Goal: Complete application form: Complete application form

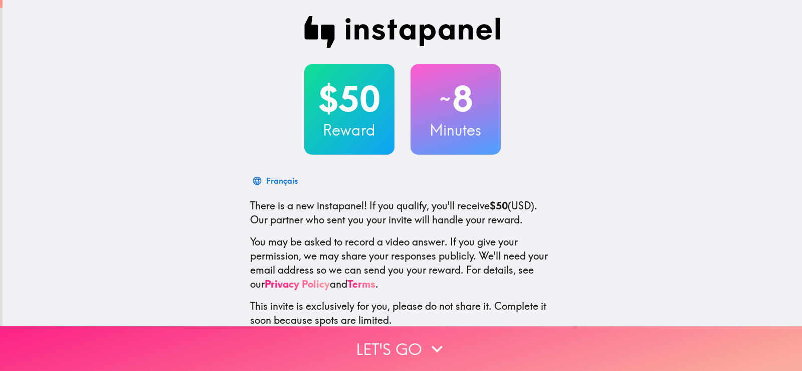
click at [398, 345] on button "Let's go" at bounding box center [401, 348] width 802 height 45
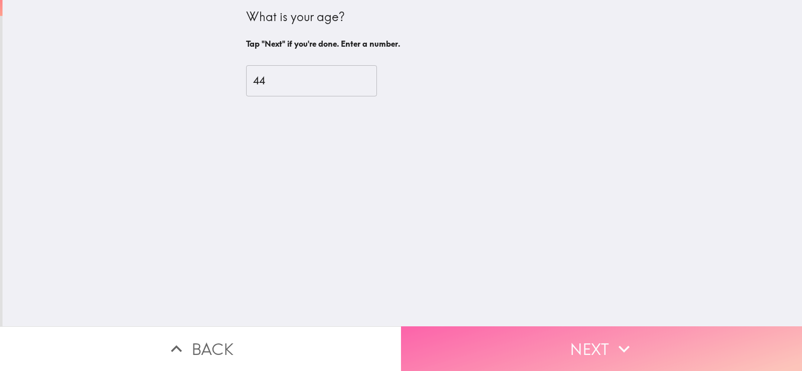
click at [466, 341] on button "Next" at bounding box center [601, 348] width 401 height 45
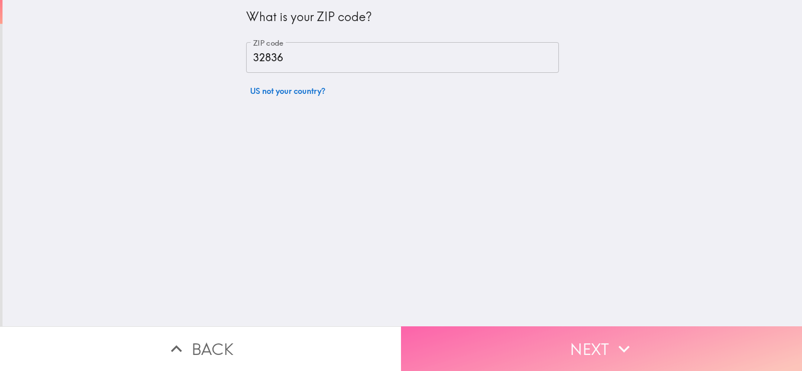
click at [466, 341] on button "Next" at bounding box center [601, 348] width 401 height 45
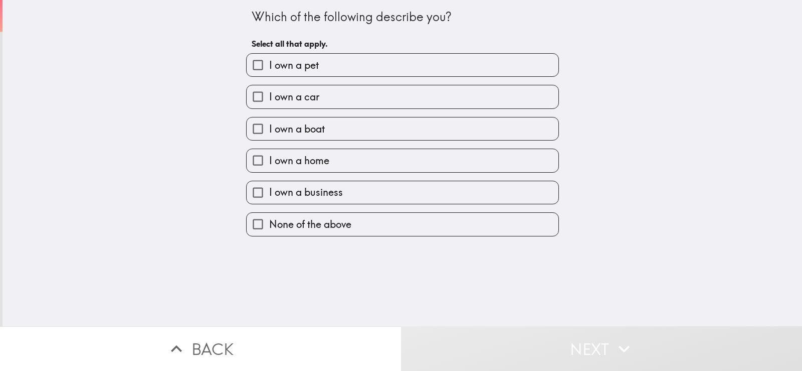
click at [317, 64] on label "I own a pet" at bounding box center [403, 65] width 312 height 23
click at [269, 64] on input "I own a pet" at bounding box center [258, 65] width 23 height 23
checkbox input "true"
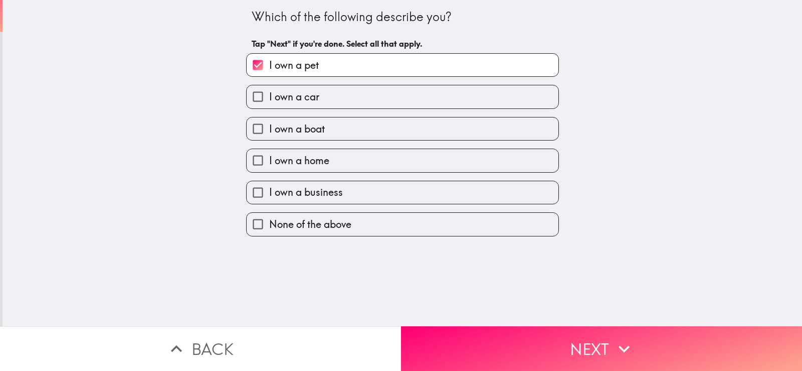
click at [321, 100] on label "I own a car" at bounding box center [403, 96] width 312 height 23
click at [269, 100] on input "I own a car" at bounding box center [258, 96] width 23 height 23
checkbox input "true"
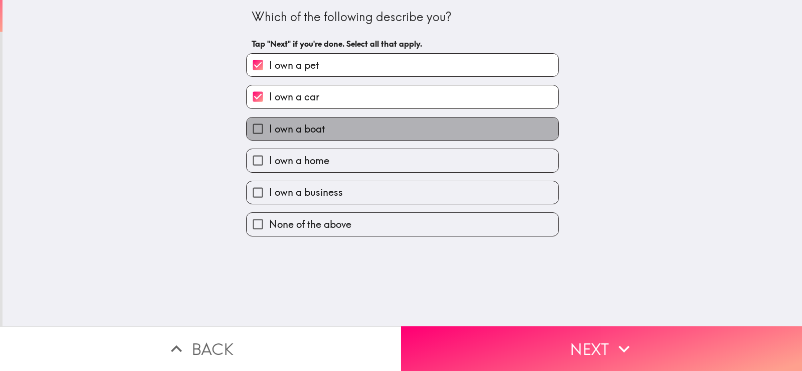
click at [326, 124] on label "I own a boat" at bounding box center [403, 128] width 312 height 23
click at [269, 124] on input "I own a boat" at bounding box center [258, 128] width 23 height 23
checkbox input "true"
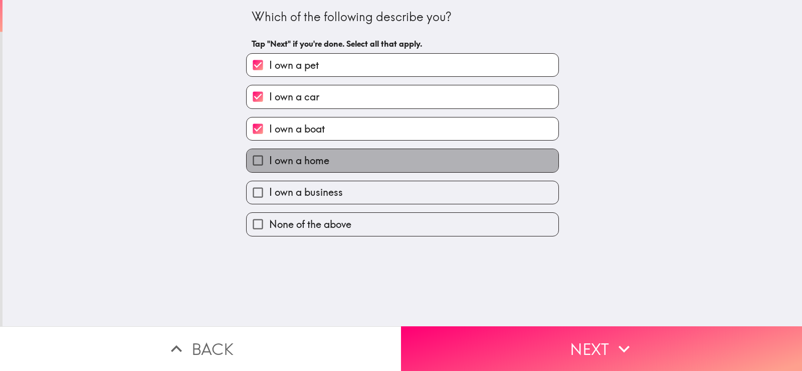
click at [317, 164] on span "I own a home" at bounding box center [299, 160] width 60 height 14
click at [269, 164] on input "I own a home" at bounding box center [258, 160] width 23 height 23
checkbox input "true"
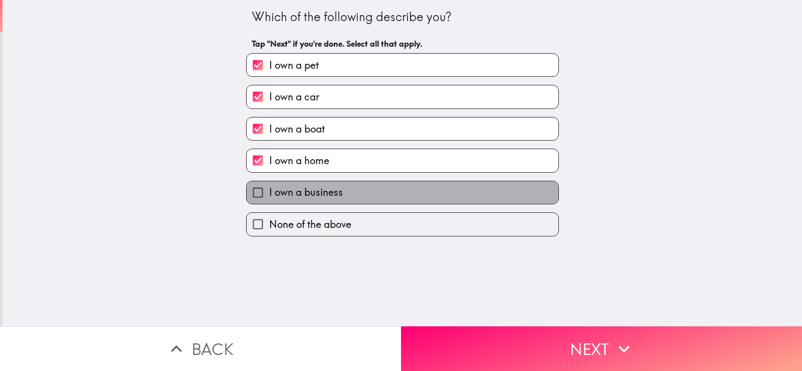
click at [322, 198] on span "I own a business" at bounding box center [306, 192] width 74 height 14
click at [269, 198] on input "I own a business" at bounding box center [258, 192] width 23 height 23
checkbox input "true"
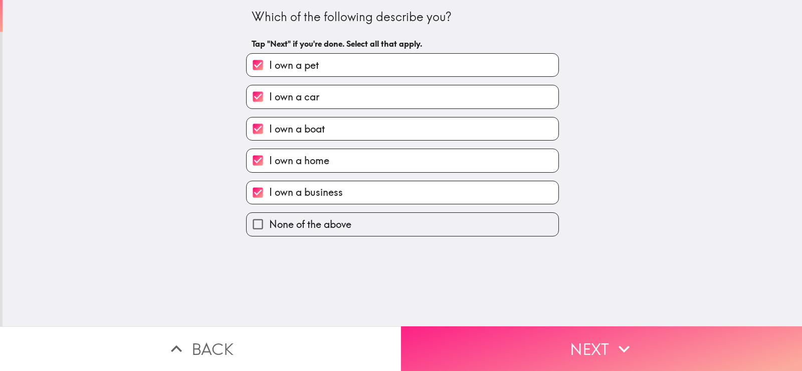
click at [508, 334] on button "Next" at bounding box center [601, 348] width 401 height 45
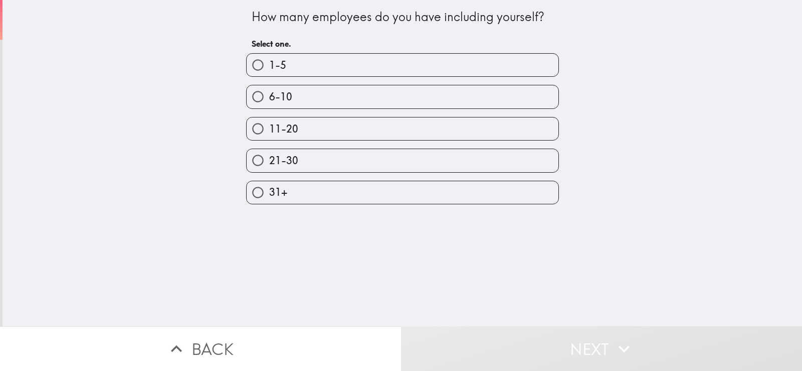
click at [389, 154] on label "21-30" at bounding box center [403, 160] width 312 height 23
click at [269, 154] on input "21-30" at bounding box center [258, 160] width 23 height 23
radio input "true"
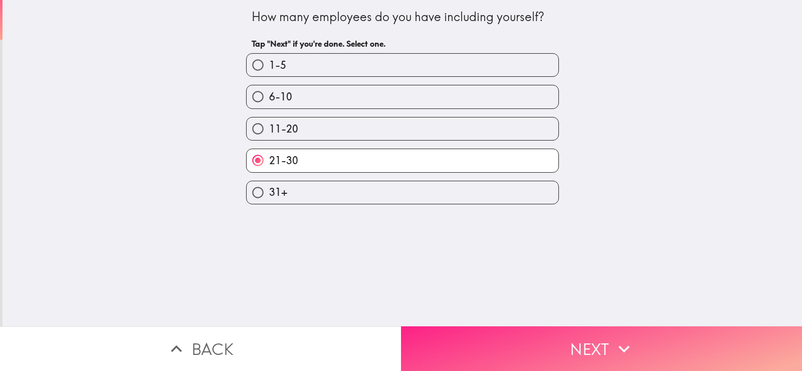
click at [581, 340] on button "Next" at bounding box center [601, 348] width 401 height 45
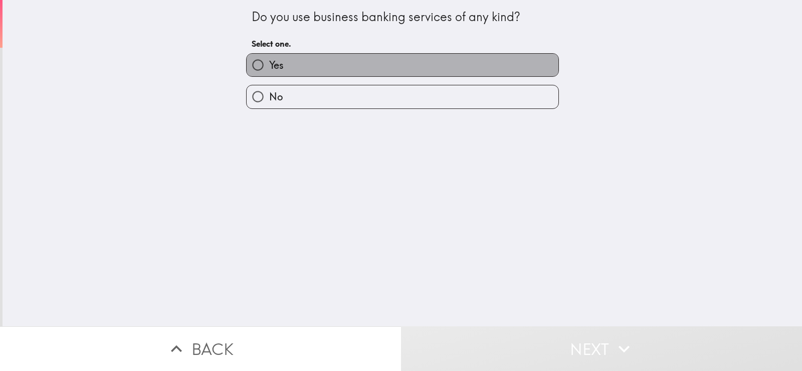
click at [403, 63] on label "Yes" at bounding box center [403, 65] width 312 height 23
click at [269, 63] on input "Yes" at bounding box center [258, 65] width 23 height 23
radio input "true"
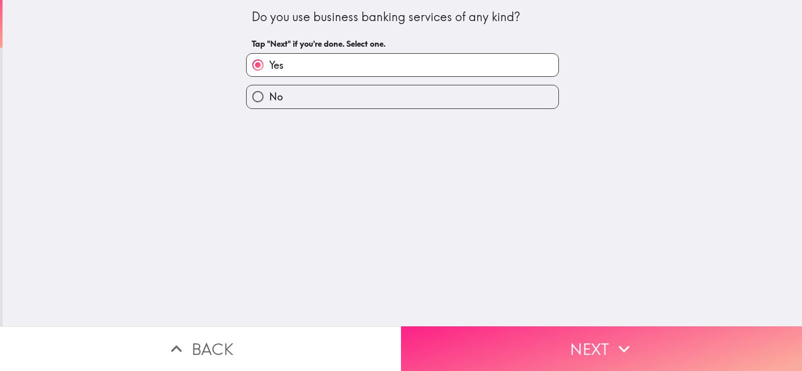
click at [495, 335] on button "Next" at bounding box center [601, 348] width 401 height 45
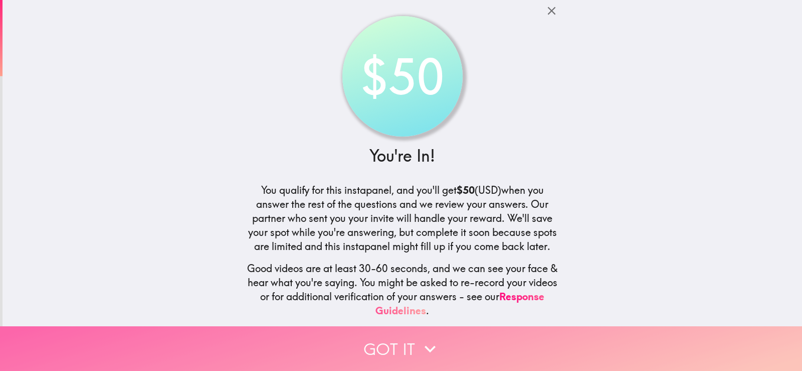
click at [495, 335] on button "Got it" at bounding box center [401, 348] width 802 height 45
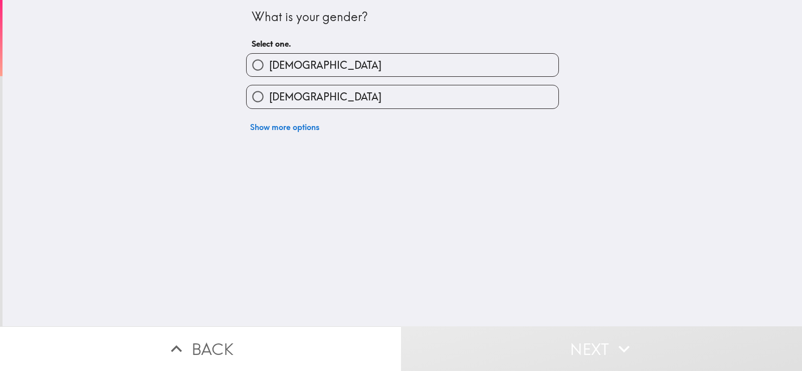
click at [343, 61] on label "[DEMOGRAPHIC_DATA]" at bounding box center [403, 65] width 312 height 23
click at [269, 61] on input "[DEMOGRAPHIC_DATA]" at bounding box center [258, 65] width 23 height 23
radio input "true"
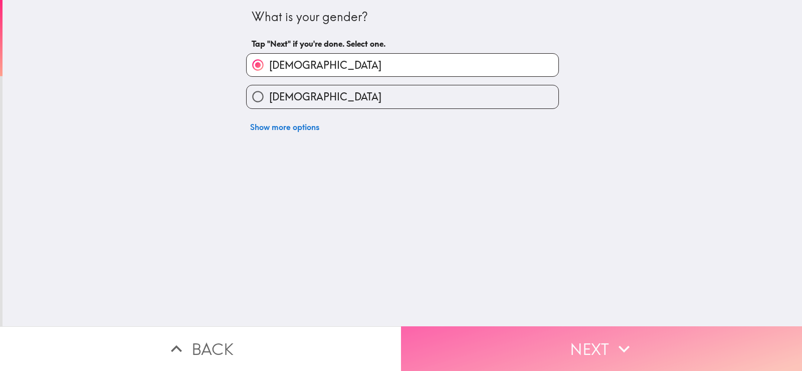
click at [476, 340] on button "Next" at bounding box center [601, 348] width 401 height 45
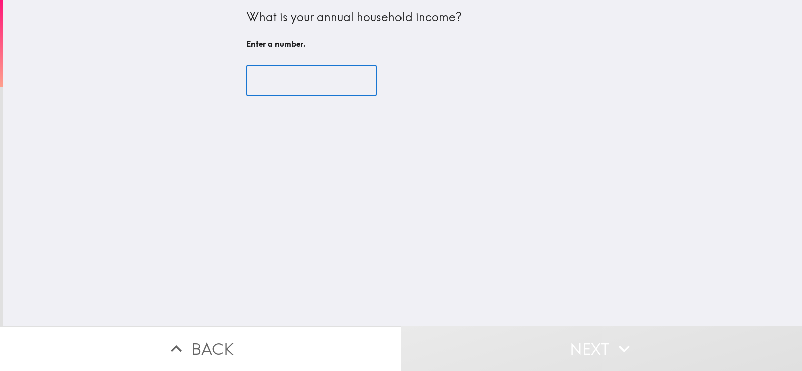
click at [308, 84] on input "number" at bounding box center [311, 80] width 131 height 31
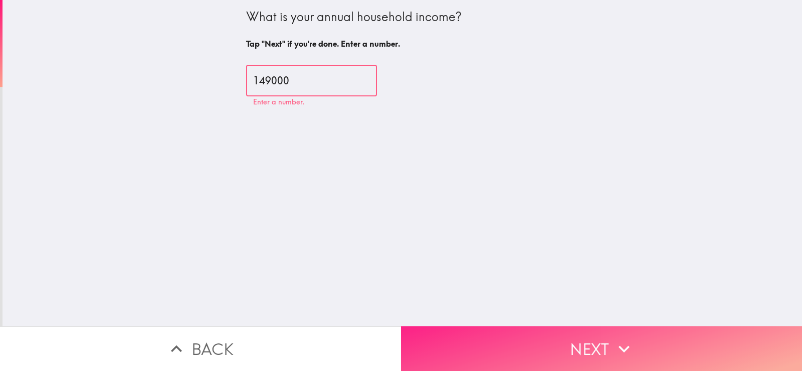
type input "149000"
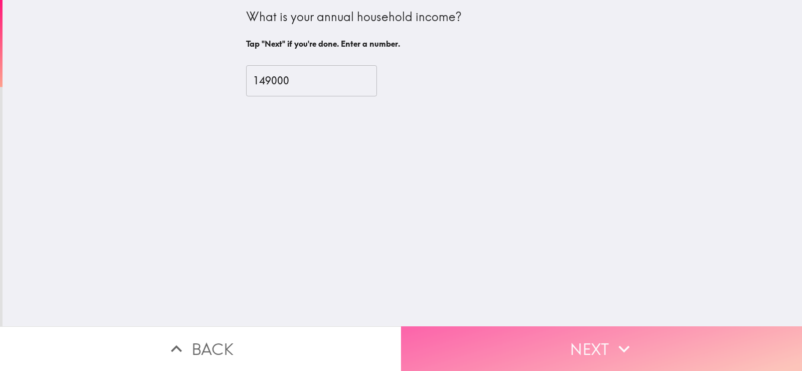
click at [527, 332] on button "Next" at bounding box center [601, 348] width 401 height 45
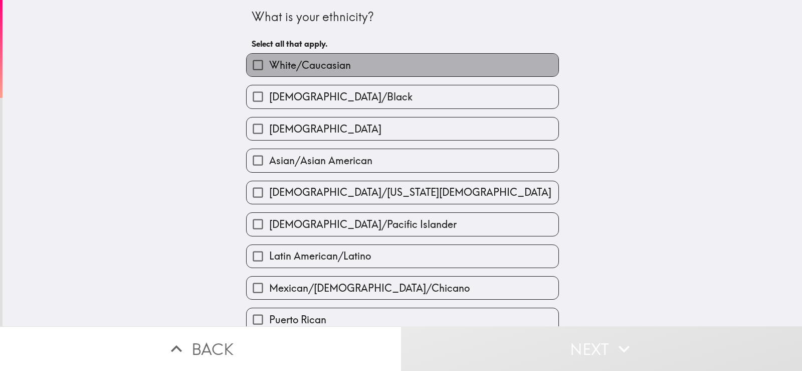
click at [354, 66] on label "White/Caucasian" at bounding box center [403, 65] width 312 height 23
click at [269, 66] on input "White/Caucasian" at bounding box center [258, 65] width 23 height 23
checkbox input "true"
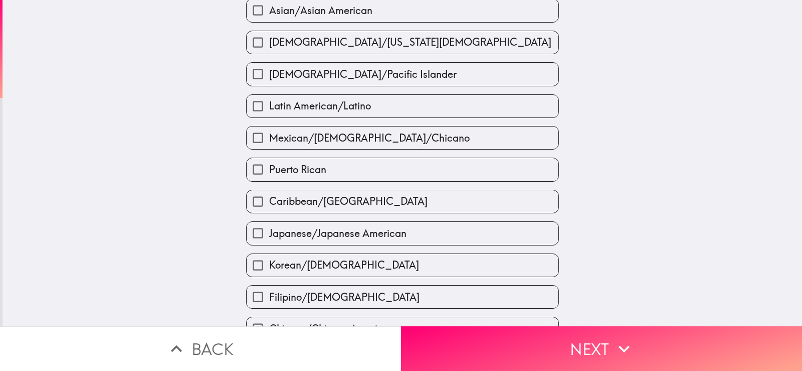
scroll to position [150, 0]
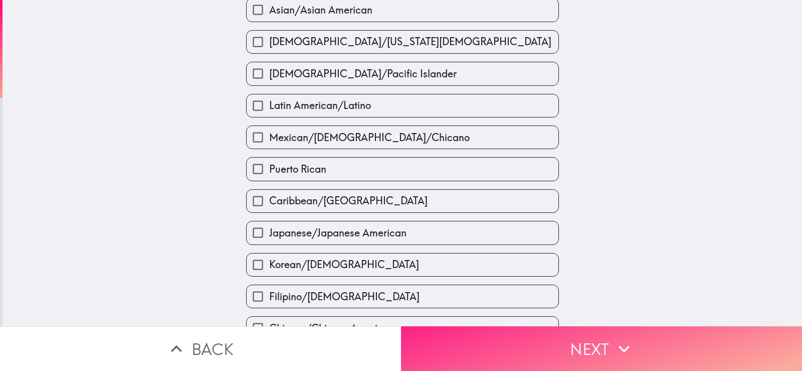
click at [519, 344] on button "Next" at bounding box center [601, 348] width 401 height 45
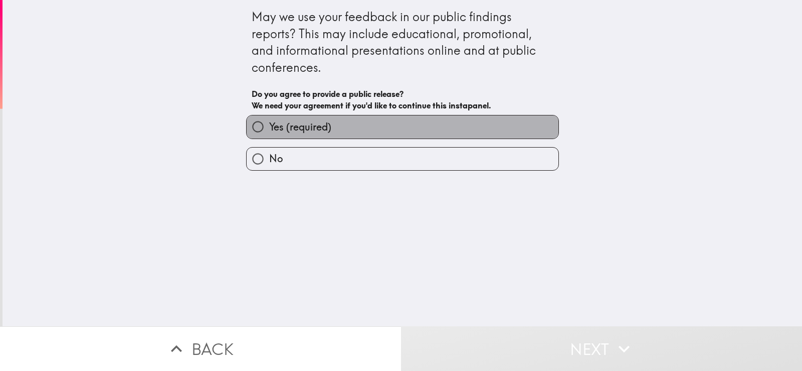
click at [395, 127] on label "Yes (required)" at bounding box center [403, 126] width 312 height 23
click at [269, 127] on input "Yes (required)" at bounding box center [258, 126] width 23 height 23
radio input "true"
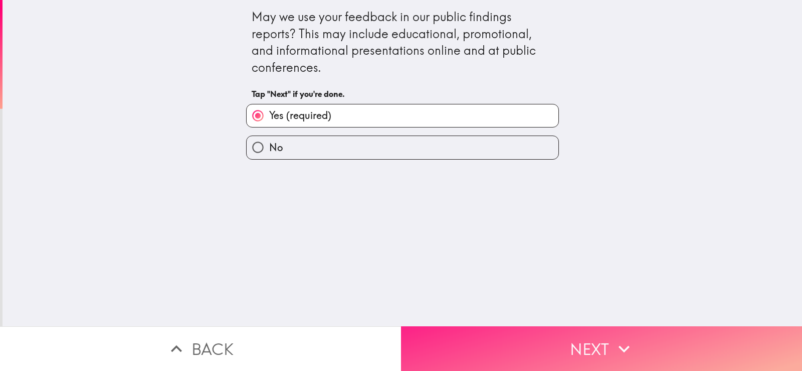
click at [471, 349] on button "Next" at bounding box center [601, 348] width 401 height 45
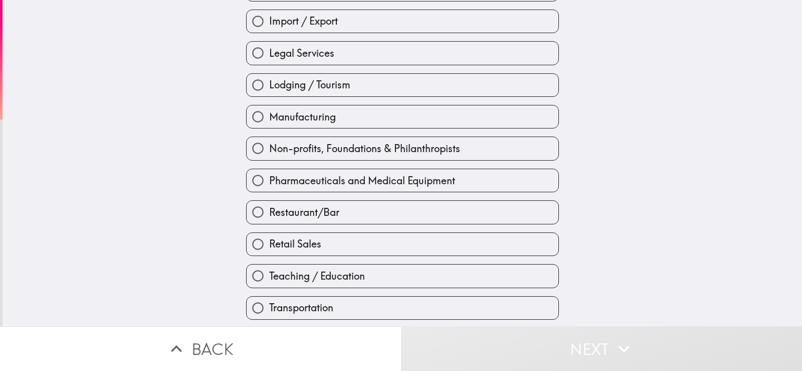
scroll to position [362, 0]
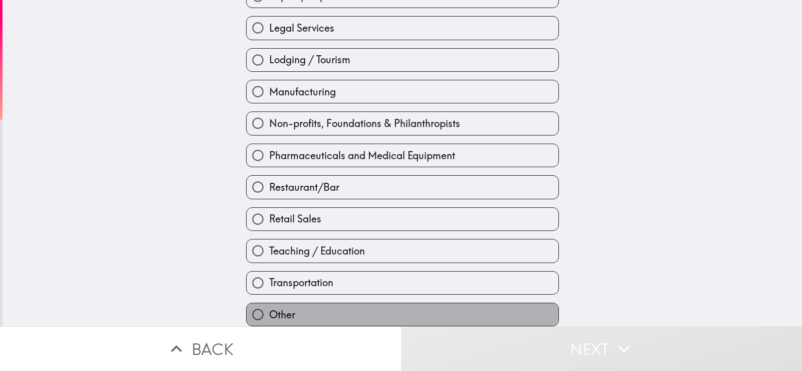
click at [269, 307] on span "Other" at bounding box center [282, 314] width 26 height 14
click at [266, 306] on input "Other" at bounding box center [258, 314] width 23 height 23
radio input "true"
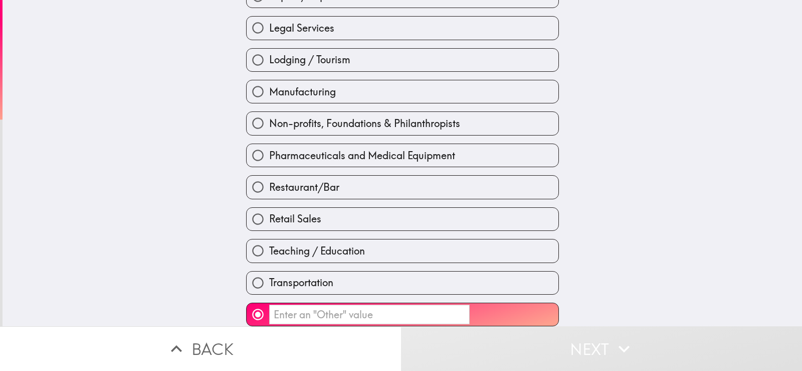
click at [300, 308] on input "​" at bounding box center [369, 314] width 201 height 20
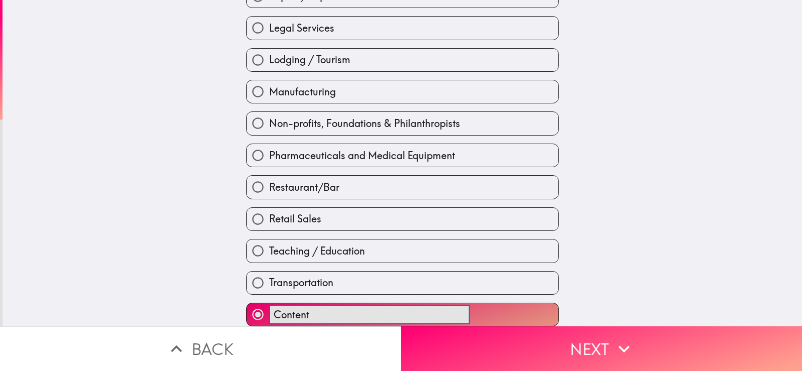
click at [247, 303] on button "Content ​" at bounding box center [403, 314] width 312 height 23
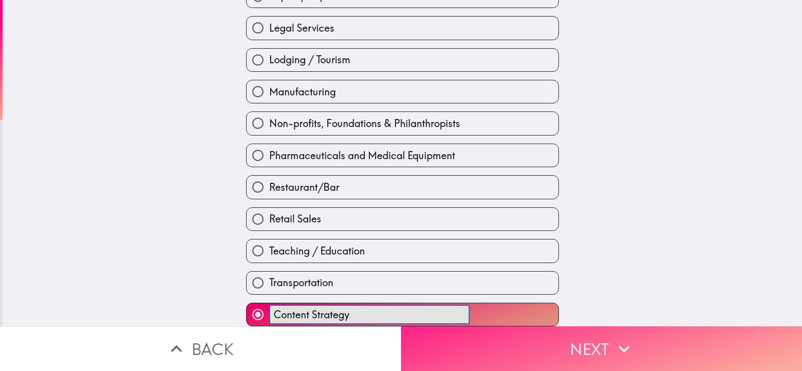
type input "Content Strategy"
click at [462, 355] on button "Next" at bounding box center [601, 348] width 401 height 45
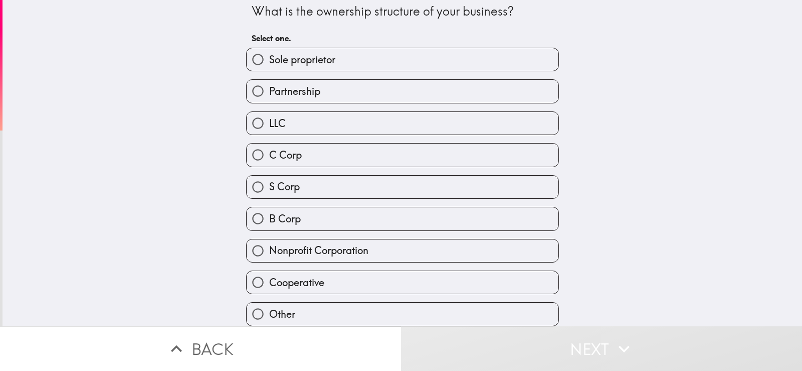
scroll to position [13, 0]
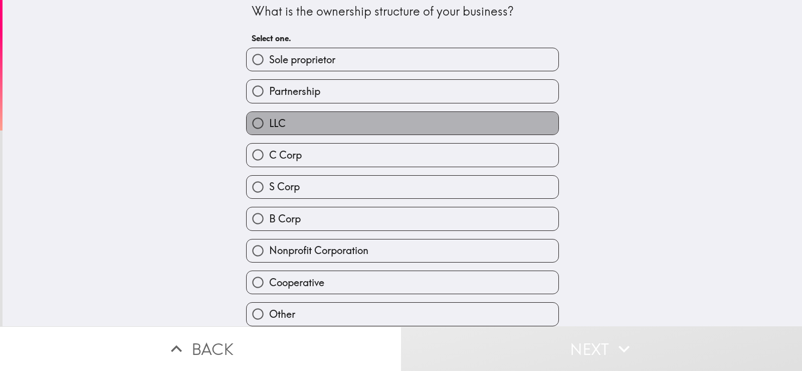
click at [346, 116] on label "LLC" at bounding box center [403, 123] width 312 height 23
click at [269, 116] on input "LLC" at bounding box center [258, 123] width 23 height 23
radio input "true"
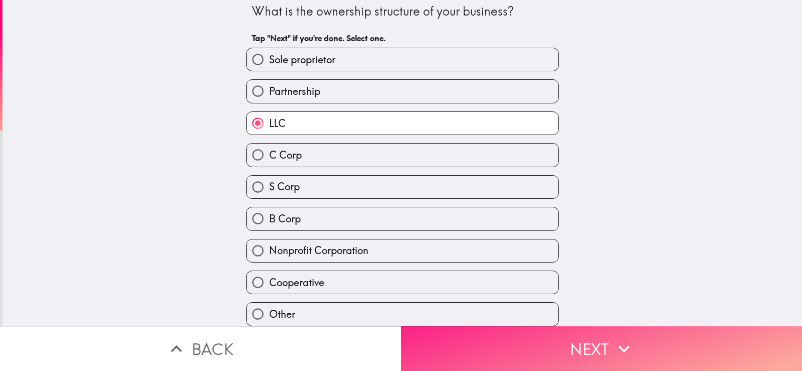
click at [482, 341] on button "Next" at bounding box center [601, 348] width 401 height 45
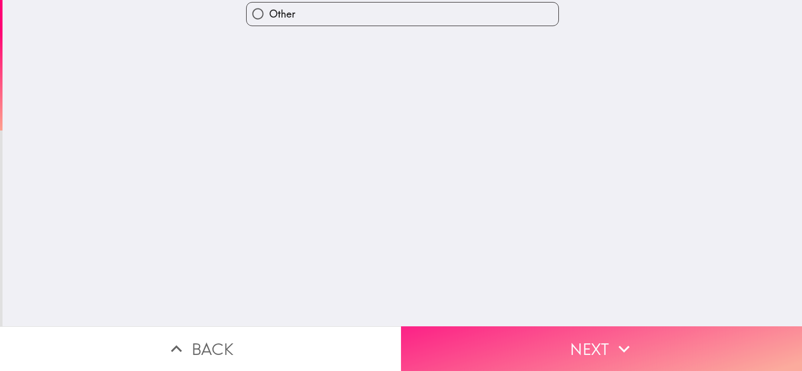
scroll to position [0, 0]
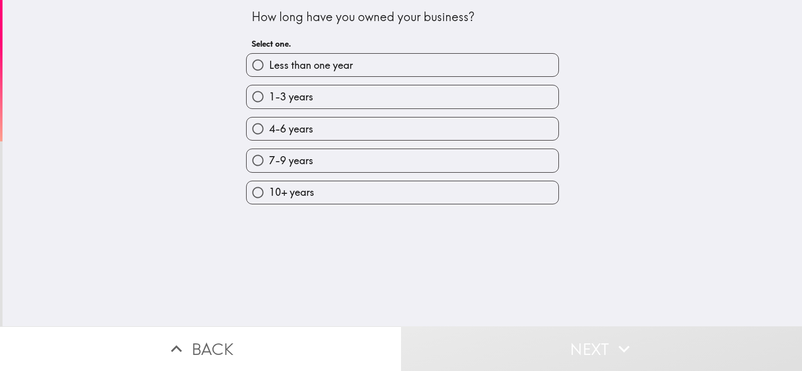
click at [402, 131] on label "4-6 years" at bounding box center [403, 128] width 312 height 23
click at [269, 131] on input "4-6 years" at bounding box center [258, 128] width 23 height 23
radio input "true"
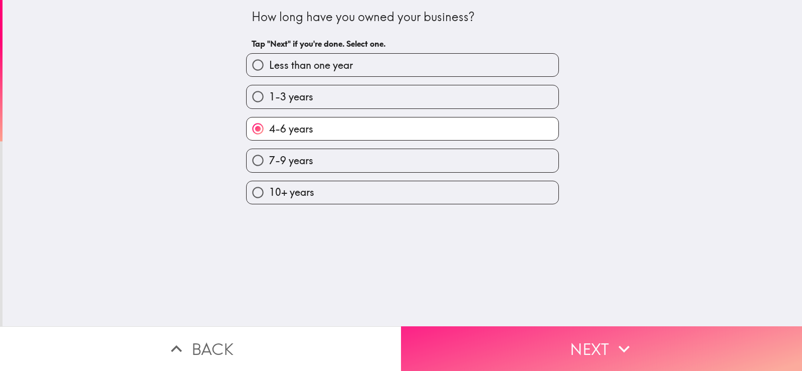
click at [470, 346] on button "Next" at bounding box center [601, 348] width 401 height 45
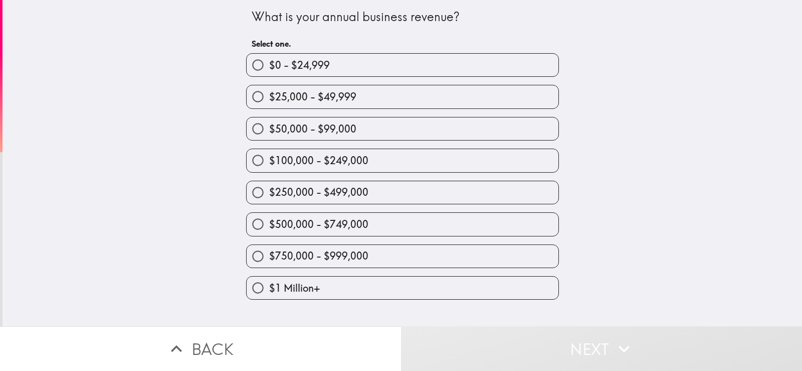
click at [403, 225] on label "$500,000 - $749,000" at bounding box center [403, 224] width 312 height 23
click at [269, 225] on input "$500,000 - $749,000" at bounding box center [258, 224] width 23 height 23
radio input "true"
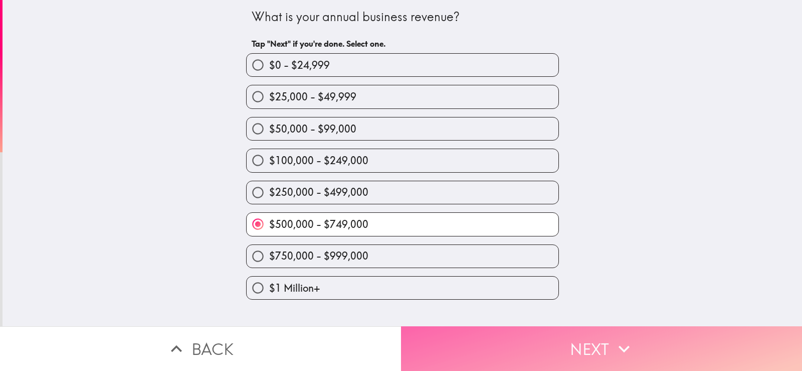
click at [453, 341] on button "Next" at bounding box center [601, 348] width 401 height 45
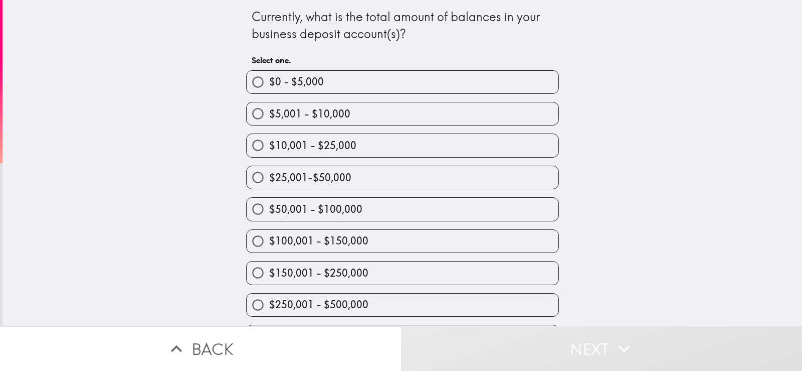
scroll to position [62, 0]
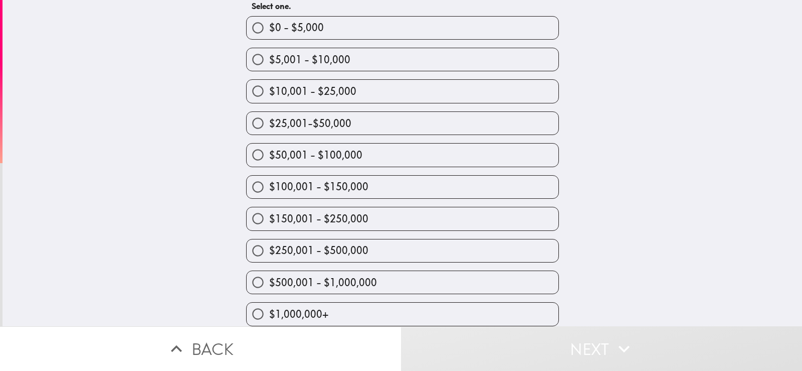
click at [425, 239] on label "$250,001 - $500,000" at bounding box center [403, 250] width 312 height 23
click at [269, 239] on input "$250,001 - $500,000" at bounding box center [258, 250] width 23 height 23
radio input "true"
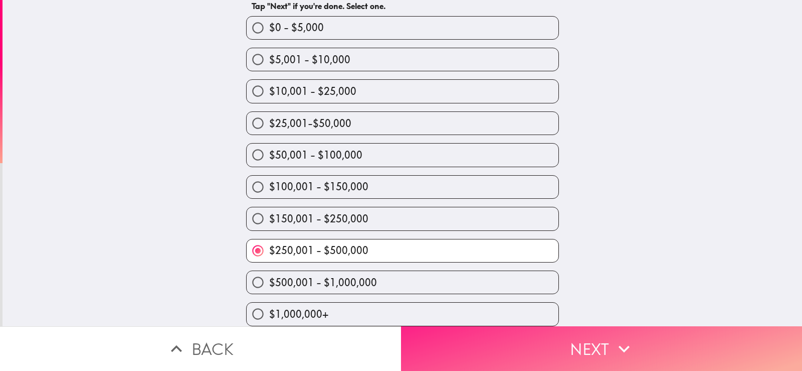
click at [467, 341] on button "Next" at bounding box center [601, 348] width 401 height 45
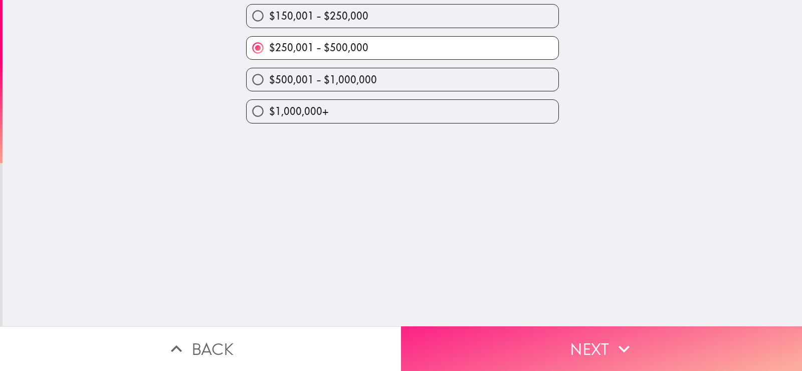
scroll to position [0, 0]
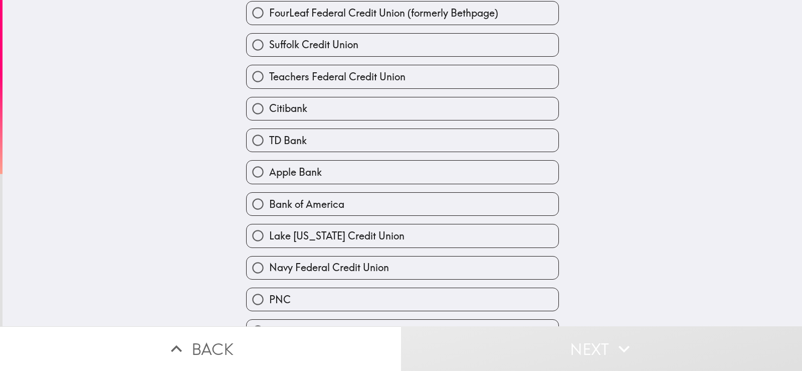
scroll to position [201, 0]
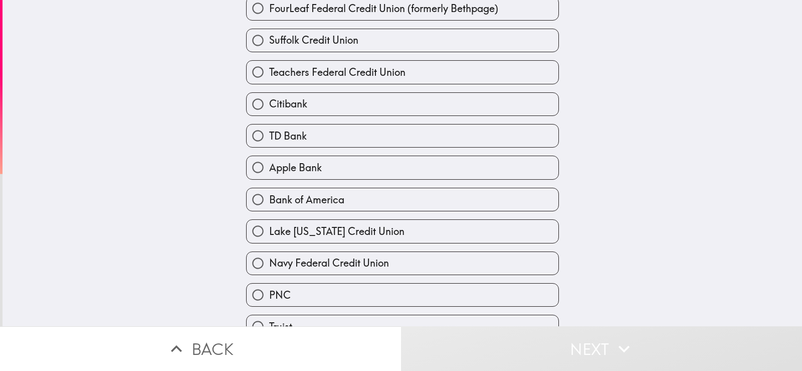
click at [305, 262] on span "Navy Federal Credit Union" at bounding box center [329, 263] width 120 height 14
click at [269, 262] on input "Navy Federal Credit Union" at bounding box center [258, 263] width 23 height 23
radio input "true"
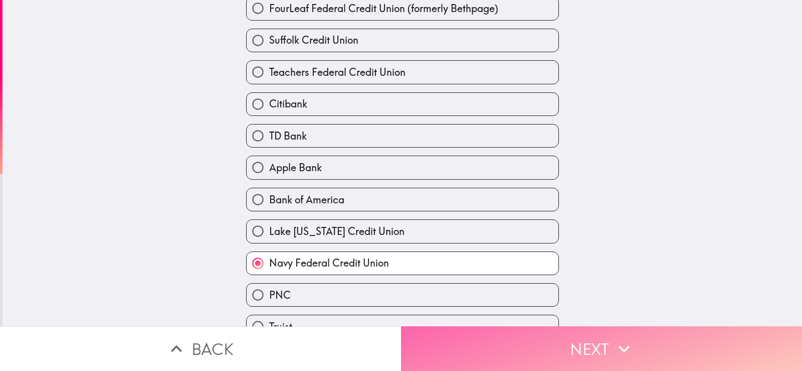
click at [469, 337] on button "Next" at bounding box center [601, 348] width 401 height 45
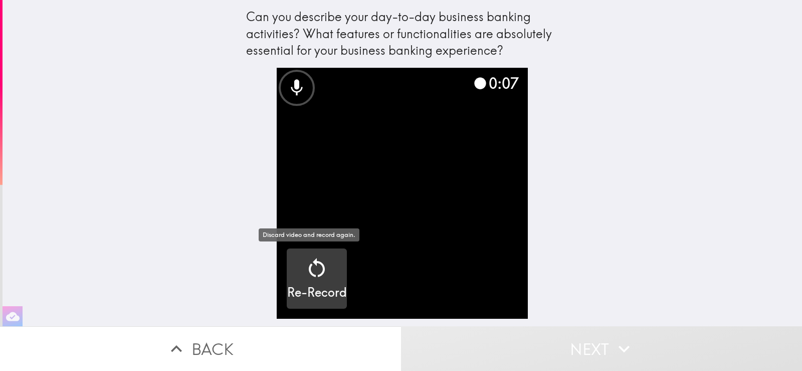
click at [312, 268] on icon "button" at bounding box center [317, 268] width 24 height 24
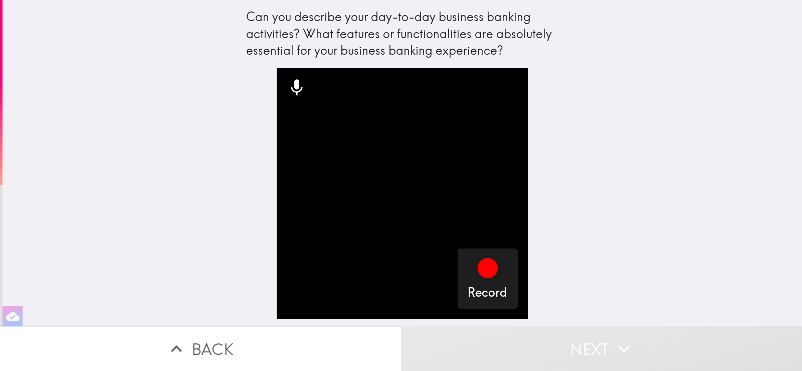
drag, startPoint x: 498, startPoint y: 49, endPoint x: 268, endPoint y: 18, distance: 232.3
click at [269, 20] on div "Can you describe your day-to-day business banking activities? What features or …" at bounding box center [402, 34] width 313 height 51
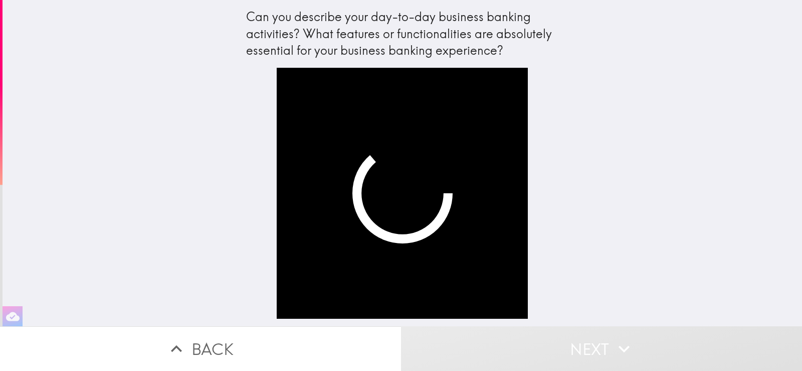
click at [365, 205] on video "button" at bounding box center [402, 193] width 251 height 251
click at [194, 343] on button "Back" at bounding box center [200, 348] width 401 height 45
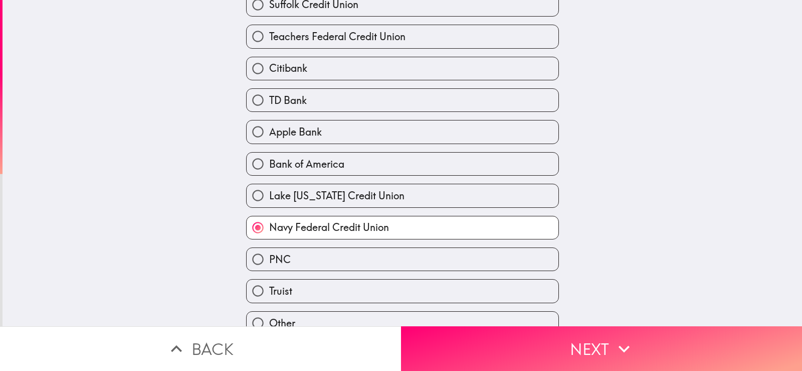
scroll to position [252, 0]
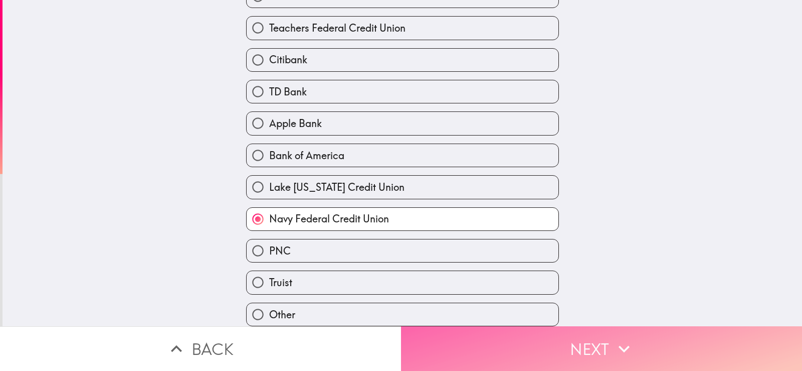
click at [457, 341] on button "Next" at bounding box center [601, 348] width 401 height 45
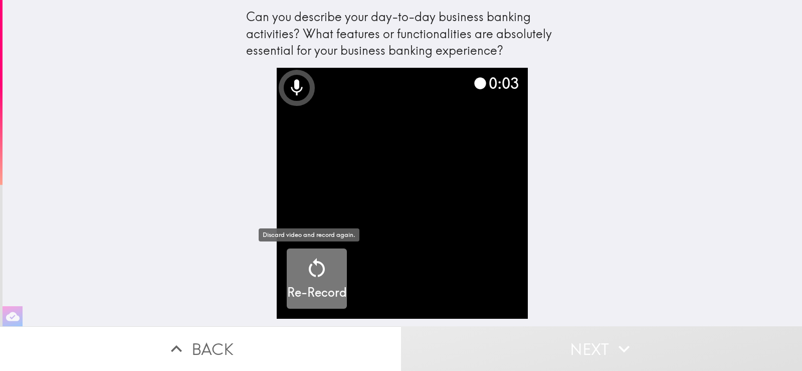
click at [309, 267] on icon "button" at bounding box center [317, 268] width 24 height 24
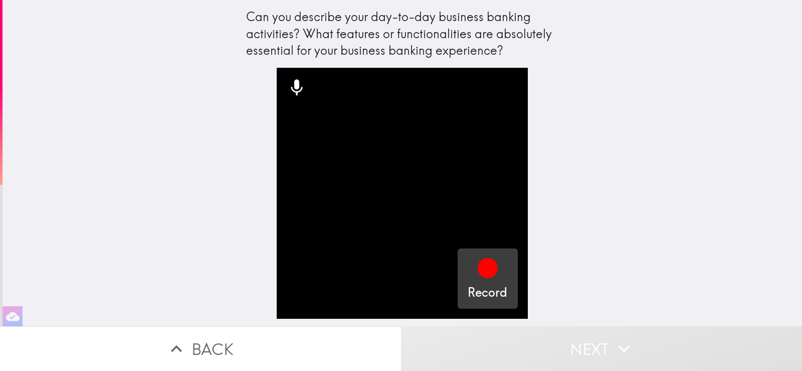
click at [483, 271] on icon "button" at bounding box center [488, 268] width 20 height 20
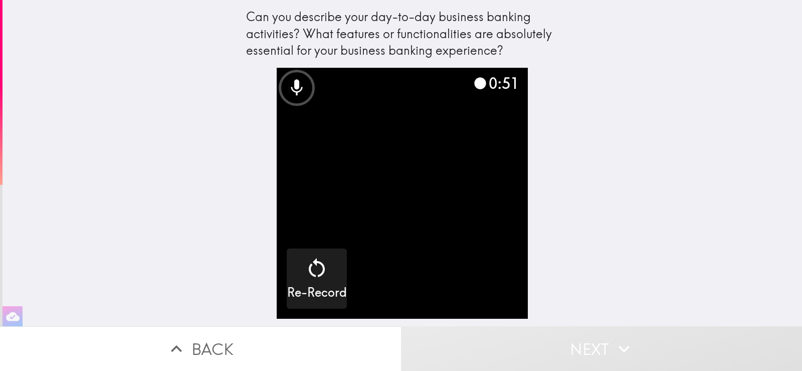
click at [200, 206] on div "Can you describe your day-to-day business banking activities? What features or …" at bounding box center [403, 163] width 800 height 326
click at [291, 88] on icon at bounding box center [297, 87] width 12 height 16
click at [577, 140] on div "Can you describe your day-to-day business banking activities? What features or …" at bounding box center [403, 163] width 800 height 326
click at [447, 202] on video "button" at bounding box center [402, 193] width 251 height 251
click at [277, 162] on video "button" at bounding box center [402, 193] width 251 height 251
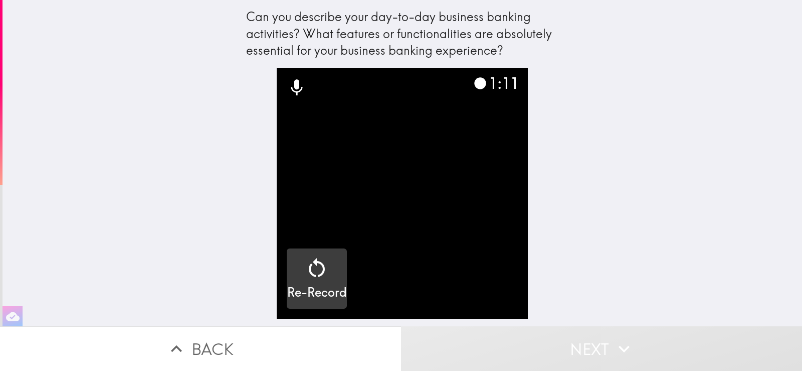
drag, startPoint x: 389, startPoint y: 186, endPoint x: 329, endPoint y: 299, distance: 128.7
click at [390, 185] on video "button" at bounding box center [402, 193] width 251 height 251
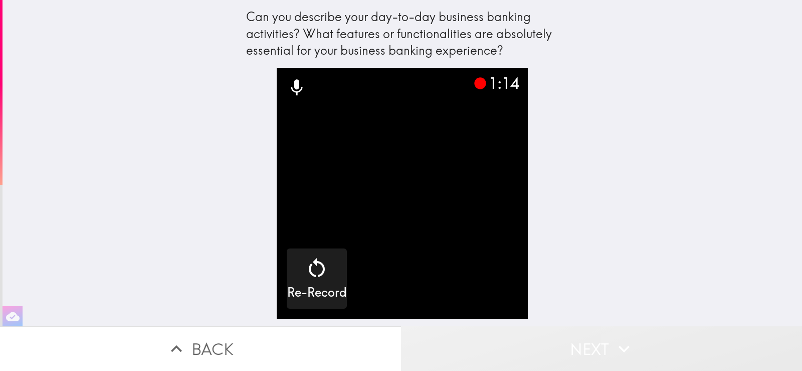
drag, startPoint x: 573, startPoint y: 357, endPoint x: 578, endPoint y: 296, distance: 61.9
click at [573, 356] on button "Next" at bounding box center [601, 348] width 401 height 45
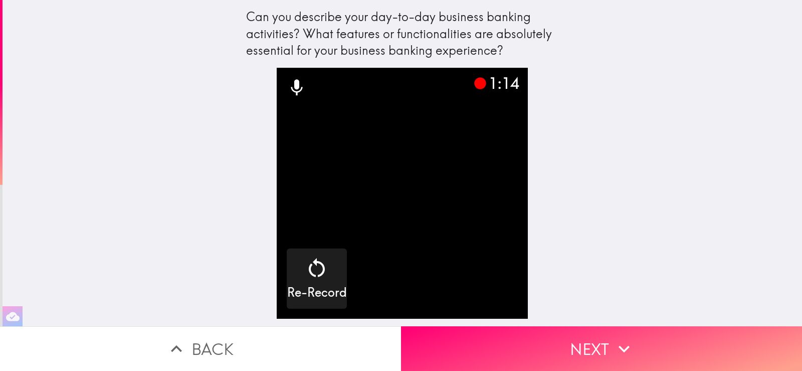
click at [423, 225] on video "button" at bounding box center [402, 193] width 251 height 251
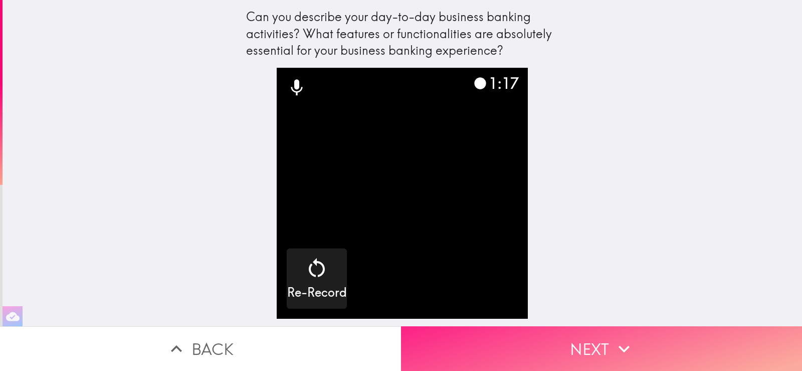
click at [541, 346] on button "Next" at bounding box center [601, 348] width 401 height 45
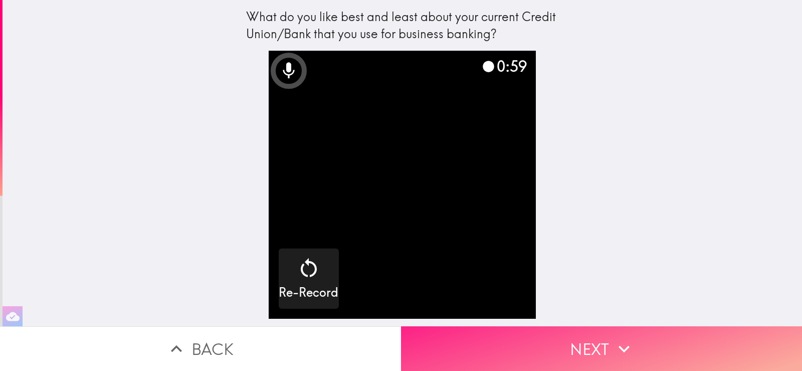
click at [552, 334] on button "Next" at bounding box center [601, 348] width 401 height 45
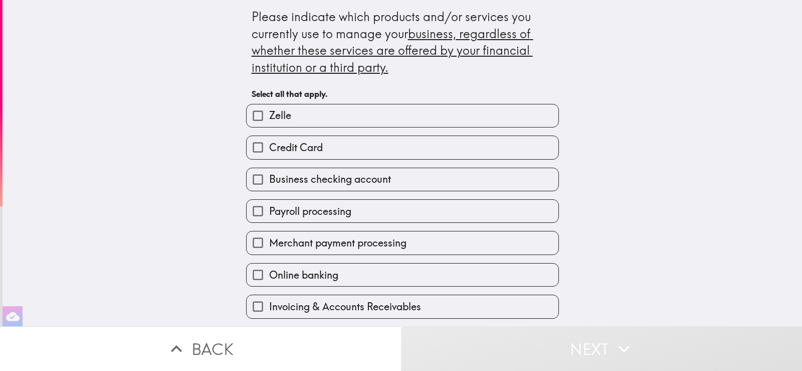
click at [309, 147] on span "Credit Card" at bounding box center [296, 147] width 54 height 14
click at [269, 147] on input "Credit Card" at bounding box center [258, 147] width 23 height 23
checkbox input "true"
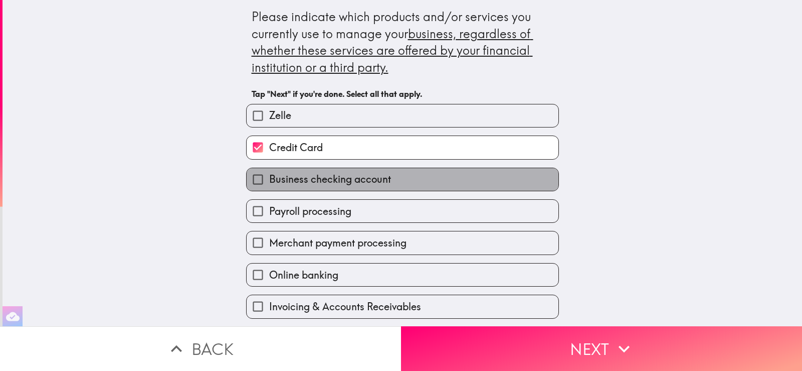
click at [308, 179] on span "Business checking account" at bounding box center [330, 179] width 122 height 14
click at [269, 179] on input "Business checking account" at bounding box center [258, 179] width 23 height 23
checkbox input "true"
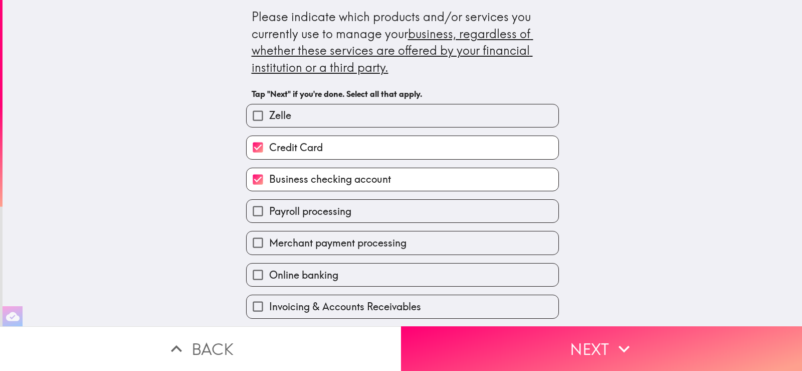
click at [308, 210] on span "Payroll processing" at bounding box center [310, 211] width 82 height 14
click at [269, 210] on input "Payroll processing" at bounding box center [258, 211] width 23 height 23
checkbox input "true"
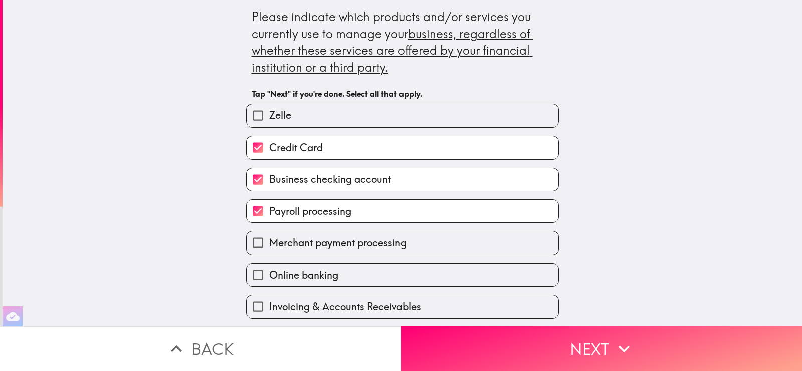
click at [307, 245] on span "Merchant payment processing" at bounding box center [337, 243] width 137 height 14
click at [269, 245] on input "Merchant payment processing" at bounding box center [258, 242] width 23 height 23
checkbox input "true"
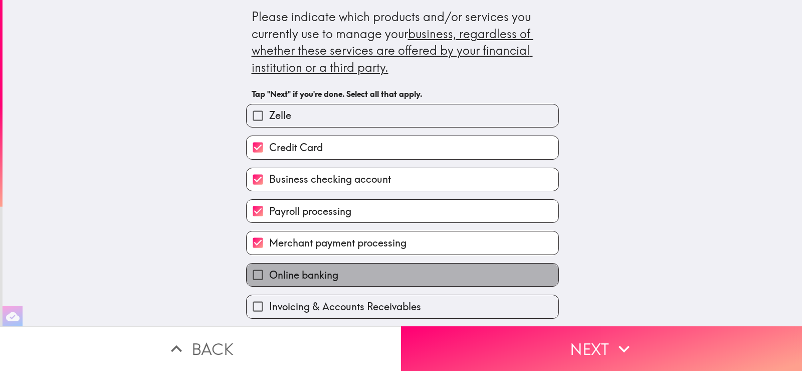
click at [312, 278] on span "Online banking" at bounding box center [303, 275] width 69 height 14
click at [269, 278] on input "Online banking" at bounding box center [258, 274] width 23 height 23
checkbox input "true"
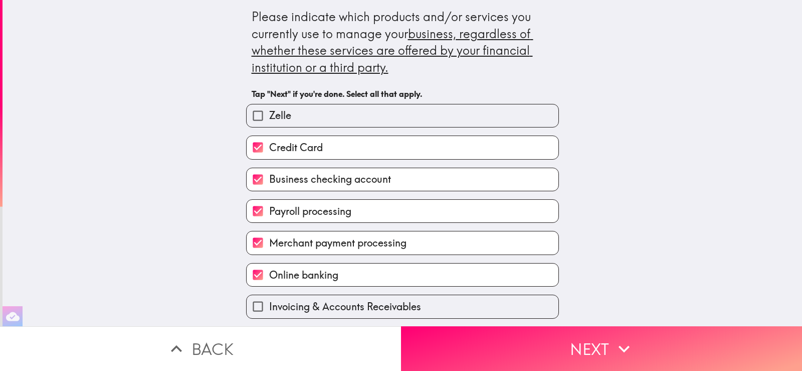
click at [314, 305] on span "Invoicing & Accounts Receivables" at bounding box center [345, 306] width 152 height 14
click at [269, 305] on input "Invoicing & Accounts Receivables" at bounding box center [258, 306] width 23 height 23
checkbox input "true"
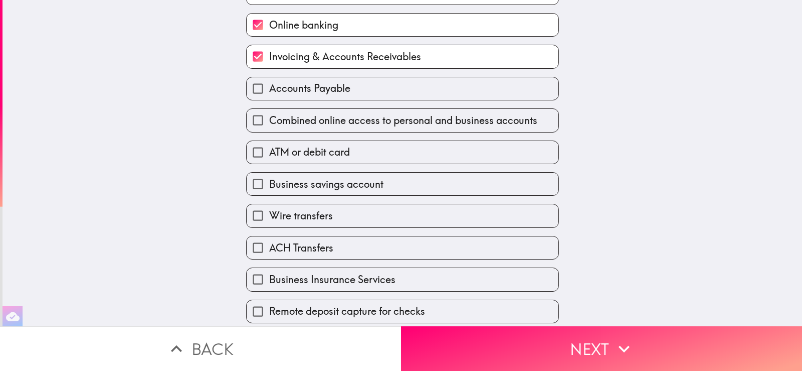
scroll to position [251, 0]
click at [286, 93] on span "Accounts Payable" at bounding box center [309, 87] width 81 height 14
click at [269, 93] on input "Accounts Payable" at bounding box center [258, 87] width 23 height 23
checkbox input "true"
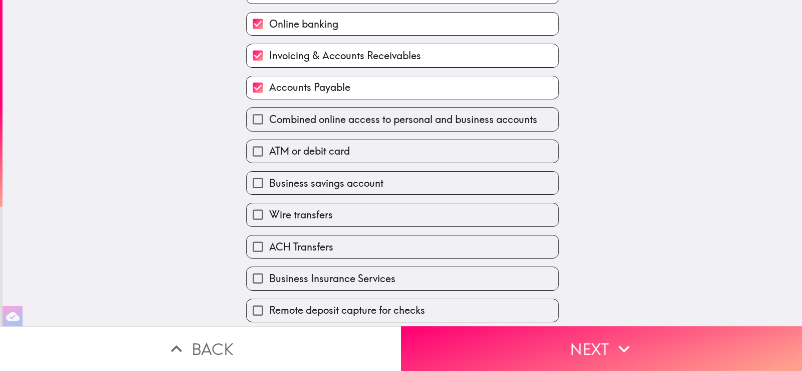
click at [283, 181] on span "Business savings account" at bounding box center [326, 183] width 114 height 14
click at [269, 181] on input "Business savings account" at bounding box center [258, 182] width 23 height 23
checkbox input "true"
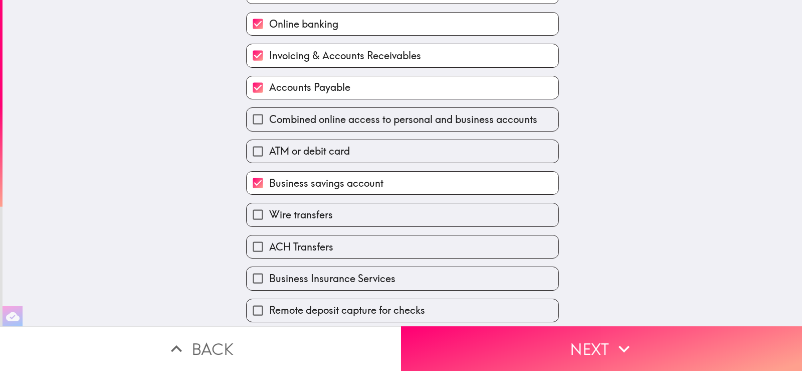
click at [292, 247] on span "ACH Transfers" at bounding box center [301, 247] width 64 height 14
click at [269, 247] on input "ACH Transfers" at bounding box center [258, 246] width 23 height 23
checkbox input "true"
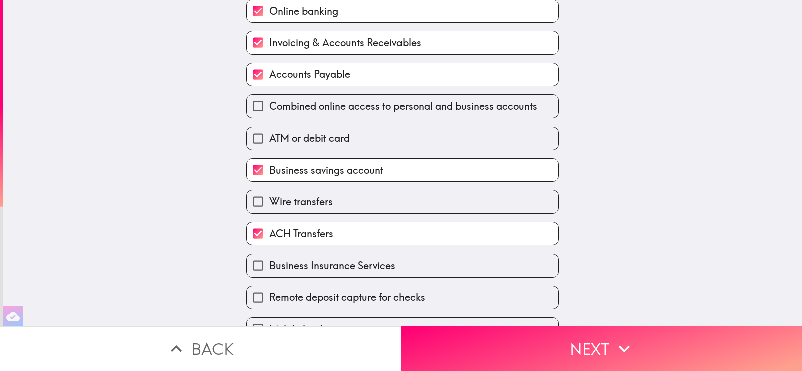
scroll to position [286, 0]
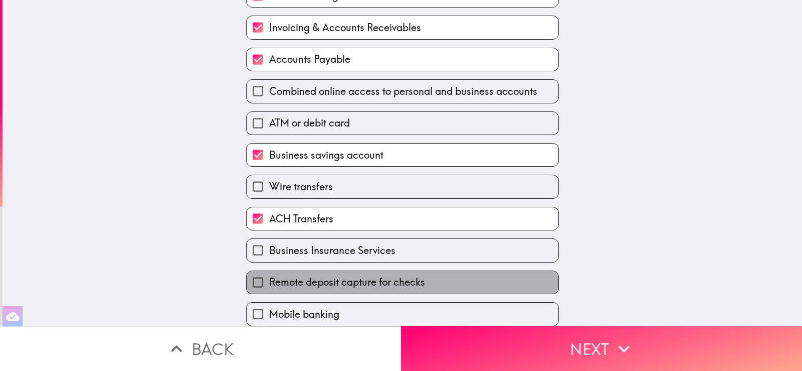
click at [344, 275] on span "Remote deposit capture for checks" at bounding box center [347, 282] width 156 height 14
click at [269, 272] on input "Remote deposit capture for checks" at bounding box center [258, 282] width 23 height 23
checkbox input "true"
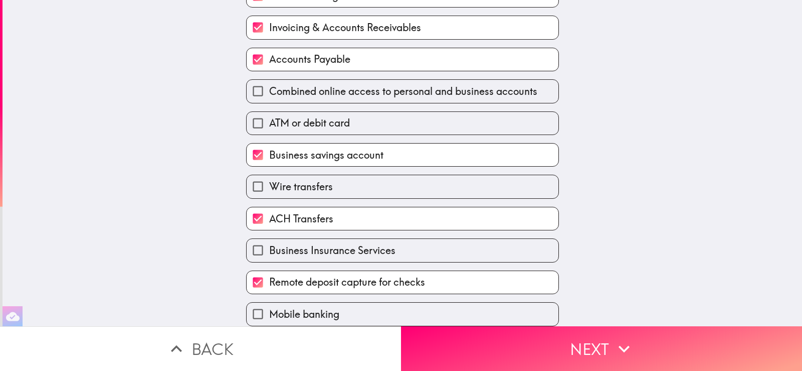
click at [356, 309] on label "Mobile banking" at bounding box center [403, 313] width 312 height 23
click at [269, 309] on input "Mobile banking" at bounding box center [258, 313] width 23 height 23
checkbox input "true"
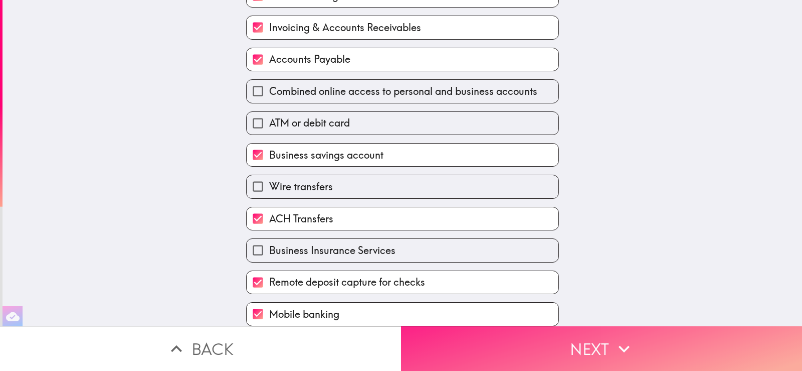
click at [428, 335] on button "Next" at bounding box center [601, 348] width 401 height 45
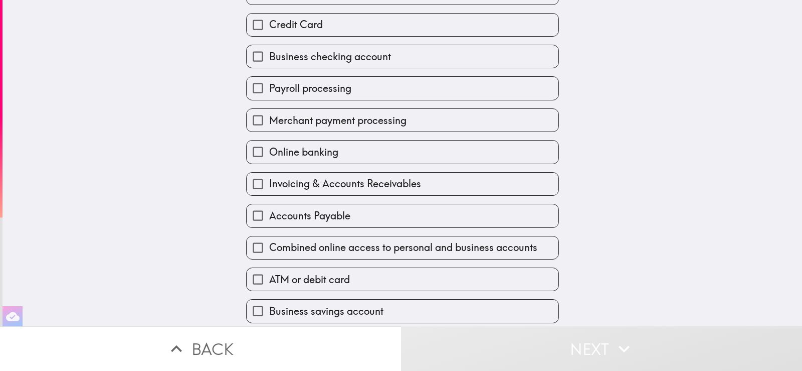
scroll to position [6, 0]
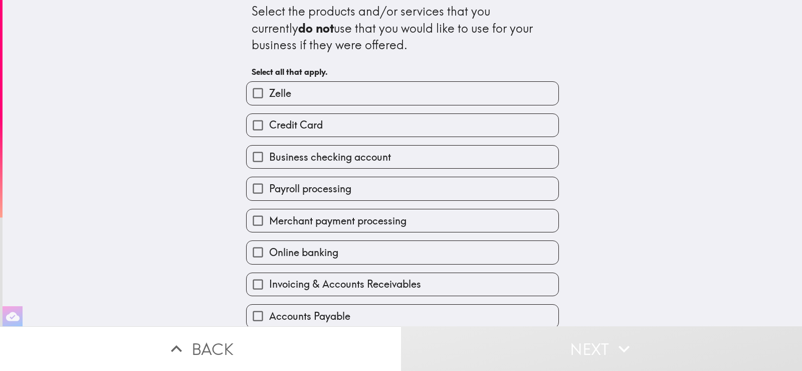
click at [287, 94] on label "Zelle" at bounding box center [403, 93] width 312 height 23
click at [269, 94] on input "Zelle" at bounding box center [258, 93] width 23 height 23
checkbox input "true"
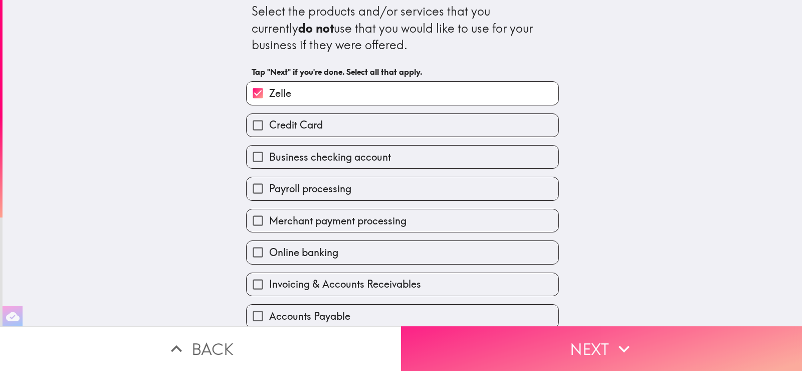
click at [444, 342] on button "Next" at bounding box center [601, 348] width 401 height 45
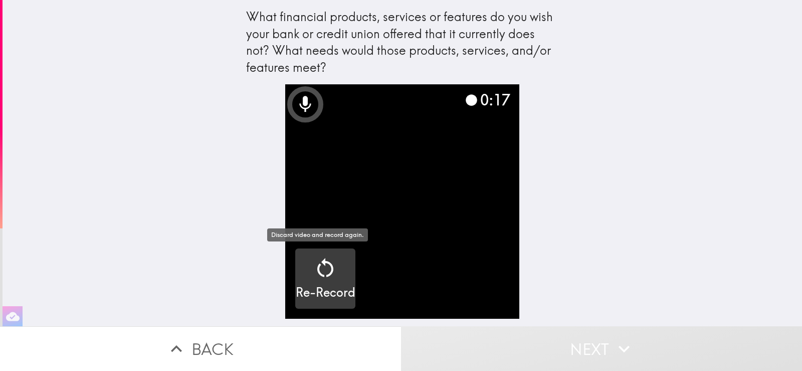
click at [319, 277] on icon "button" at bounding box center [325, 268] width 24 height 24
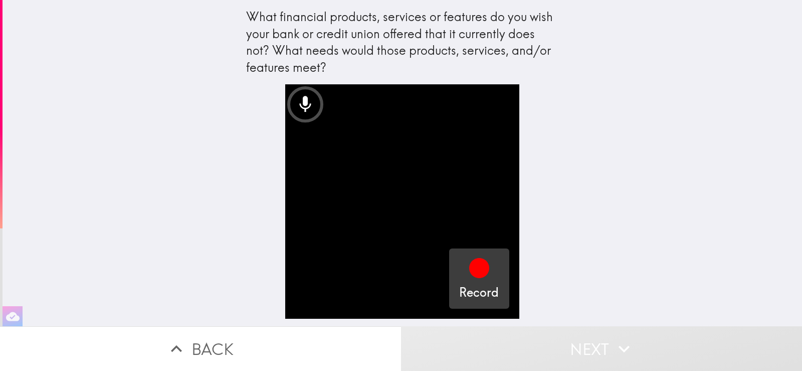
click at [472, 270] on icon "button" at bounding box center [479, 268] width 20 height 20
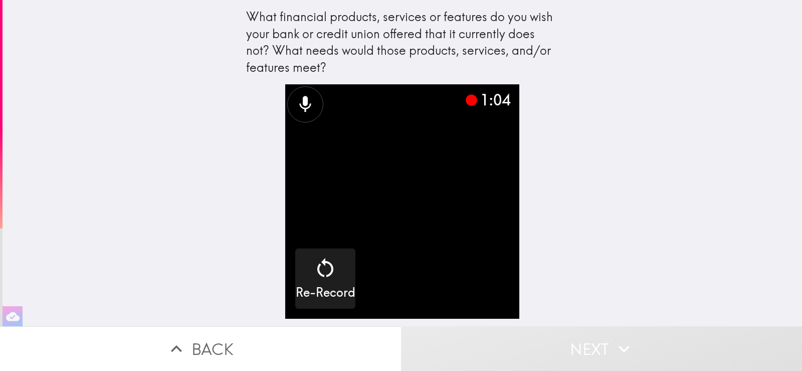
click at [242, 141] on div "1:04 Re-Record" at bounding box center [402, 205] width 321 height 242
click at [573, 360] on button "Next" at bounding box center [601, 348] width 401 height 45
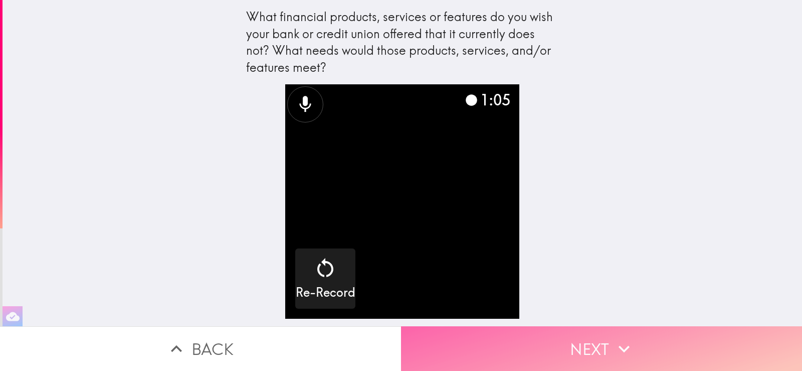
click at [588, 337] on button "Next" at bounding box center [601, 348] width 401 height 45
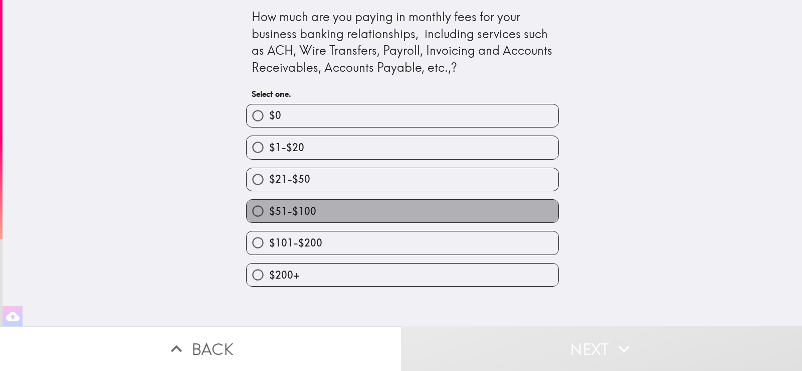
click at [311, 216] on label "$51-$100" at bounding box center [403, 211] width 312 height 23
click at [269, 216] on input "$51-$100" at bounding box center [258, 211] width 23 height 23
radio input "true"
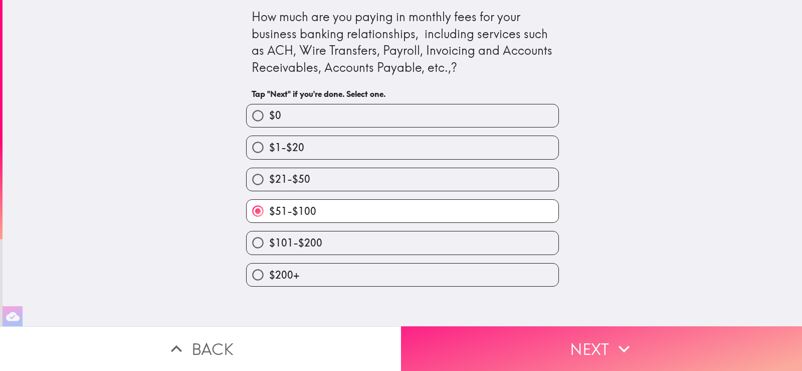
click at [425, 337] on button "Next" at bounding box center [601, 348] width 401 height 45
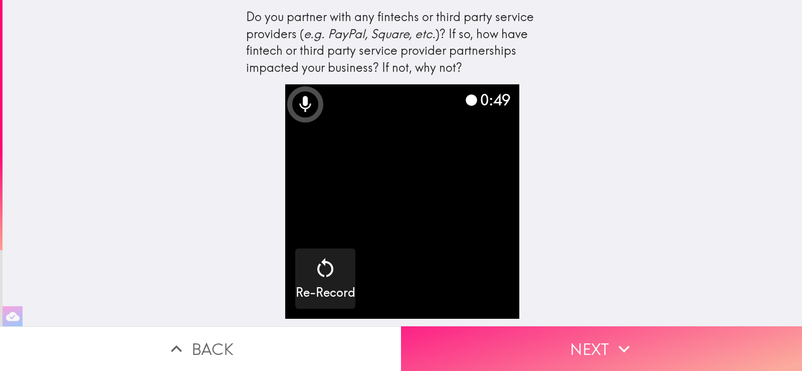
click at [581, 344] on button "Next" at bounding box center [601, 348] width 401 height 45
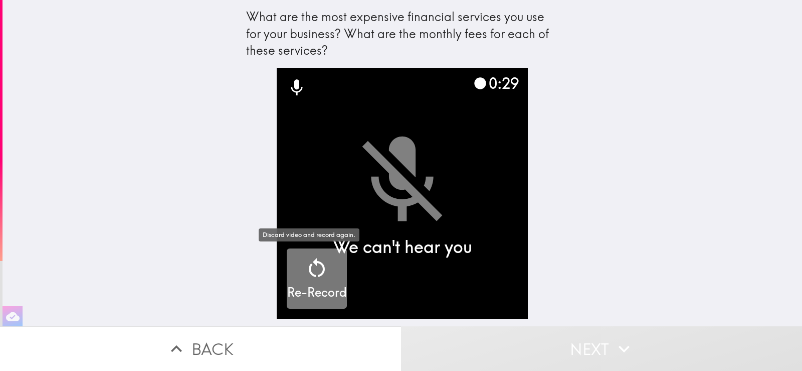
click at [306, 265] on icon "button" at bounding box center [317, 268] width 24 height 24
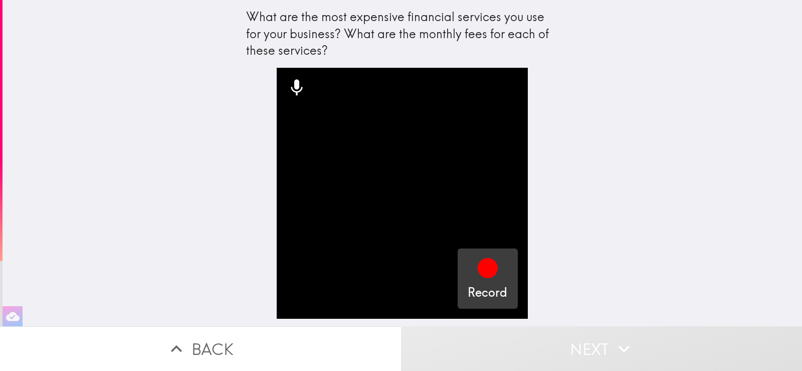
click at [478, 268] on icon "button" at bounding box center [488, 268] width 20 height 20
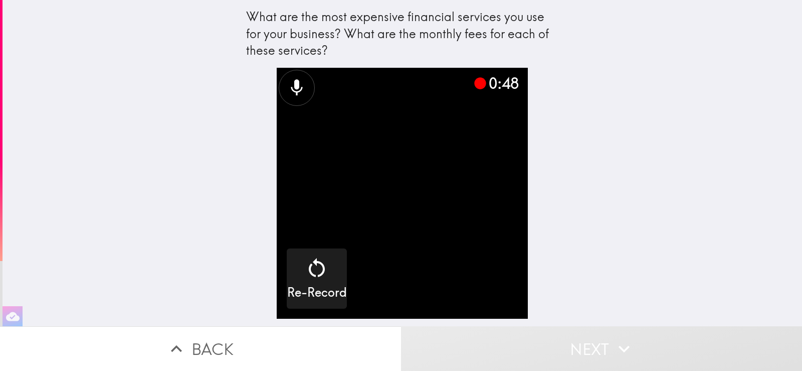
click at [208, 162] on div "What are the most expensive financial services you use for your business? What …" at bounding box center [403, 163] width 800 height 326
drag, startPoint x: 591, startPoint y: 219, endPoint x: 637, endPoint y: 230, distance: 46.9
click at [594, 220] on div "What are the most expensive financial services you use for your business? What …" at bounding box center [403, 163] width 800 height 326
click at [592, 346] on button "Next" at bounding box center [601, 348] width 401 height 45
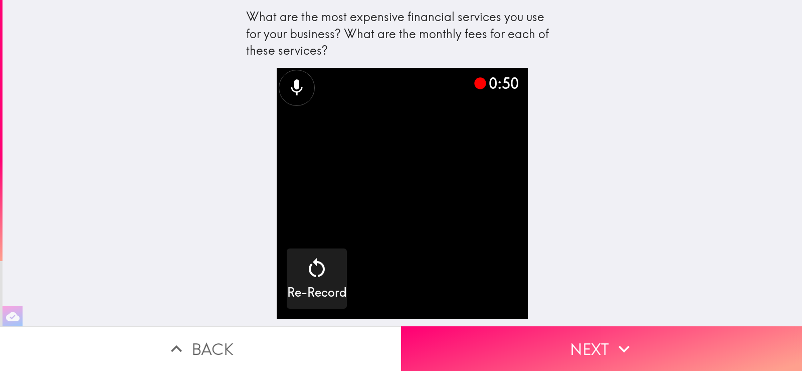
drag, startPoint x: 583, startPoint y: 346, endPoint x: 590, endPoint y: 346, distance: 6.5
click at [593, 345] on button "Next" at bounding box center [601, 348] width 401 height 45
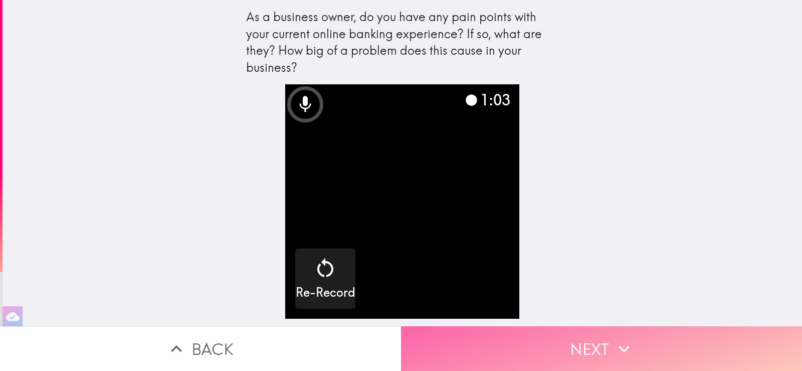
click at [570, 344] on button "Next" at bounding box center [601, 348] width 401 height 45
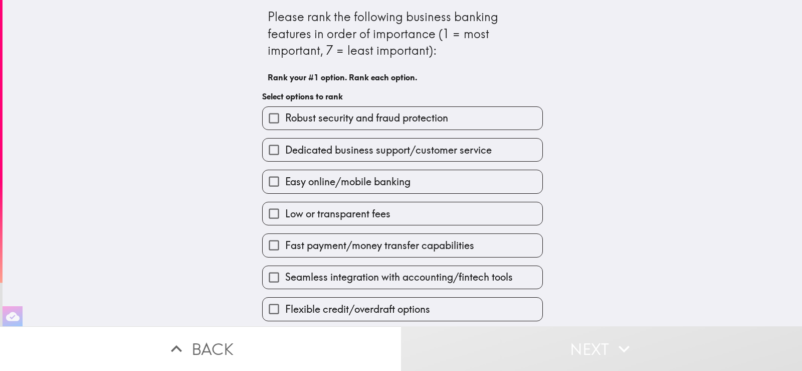
scroll to position [3, 0]
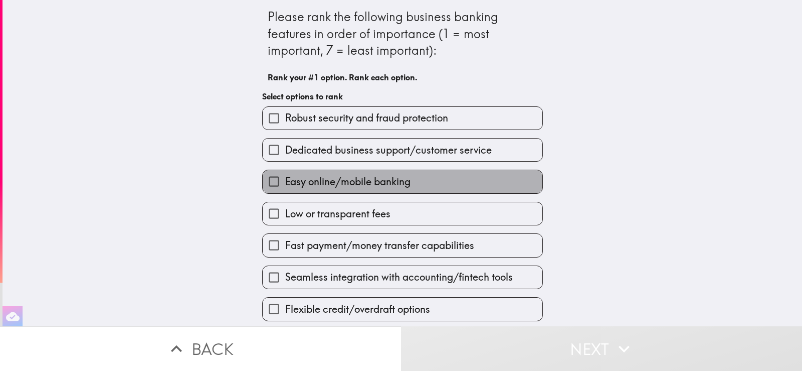
click at [354, 178] on span "Easy online/mobile banking" at bounding box center [347, 181] width 125 height 14
click at [285, 178] on input "Easy online/mobile banking" at bounding box center [274, 181] width 23 height 23
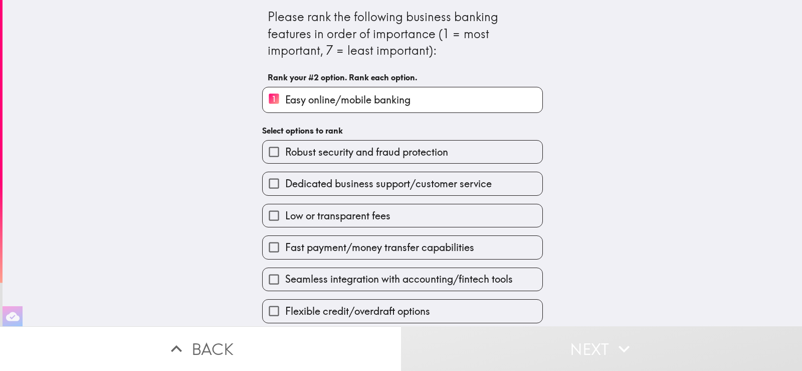
click at [451, 179] on span "Dedicated business support/customer service" at bounding box center [388, 183] width 207 height 14
click at [285, 179] on input "Dedicated business support/customer service" at bounding box center [274, 183] width 23 height 23
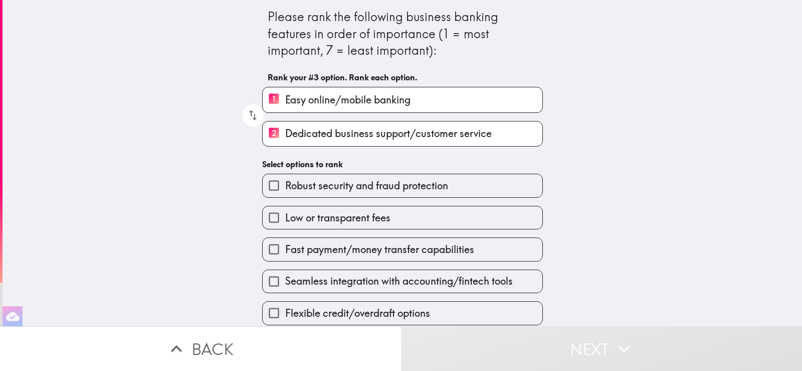
scroll to position [7, 0]
click at [448, 244] on span "Fast payment/money transfer capabilities" at bounding box center [379, 249] width 189 height 14
click at [285, 244] on input "Fast payment/money transfer capabilities" at bounding box center [274, 249] width 23 height 23
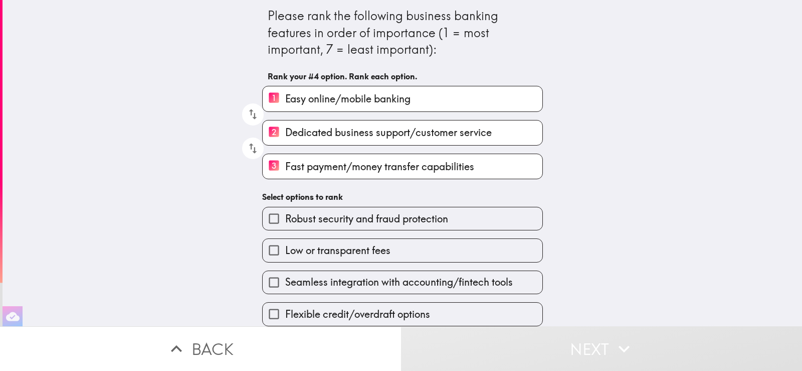
click at [442, 282] on span "Seamless integration with accounting/fintech tools" at bounding box center [399, 282] width 228 height 14
click at [285, 282] on input "Seamless integration with accounting/fintech tools" at bounding box center [274, 282] width 23 height 23
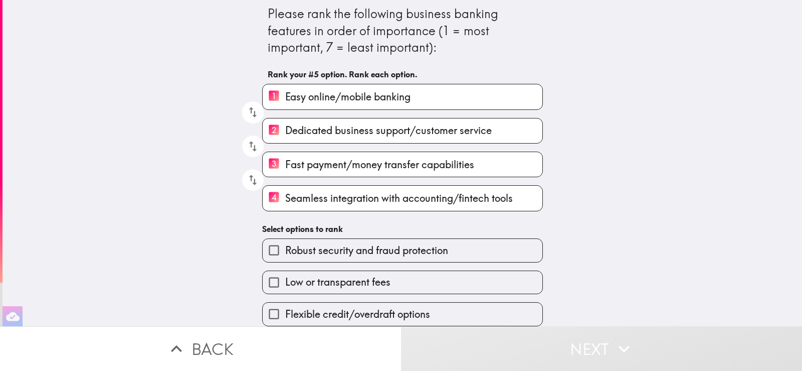
click at [440, 309] on label "Flexible credit/overdraft options" at bounding box center [403, 313] width 280 height 23
click at [285, 309] on input "Flexible credit/overdraft options" at bounding box center [274, 313] width 23 height 23
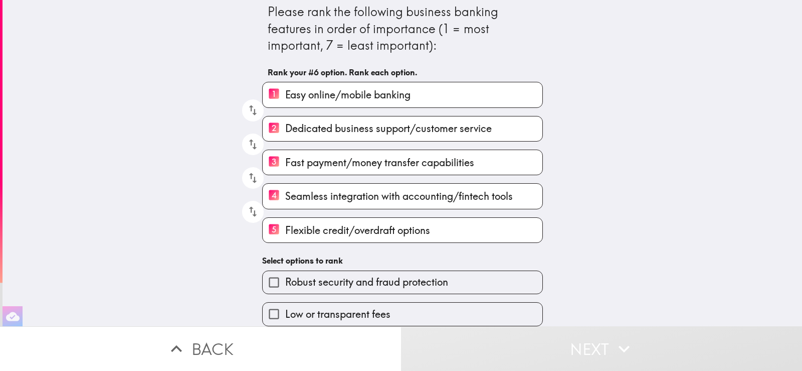
scroll to position [10, 0]
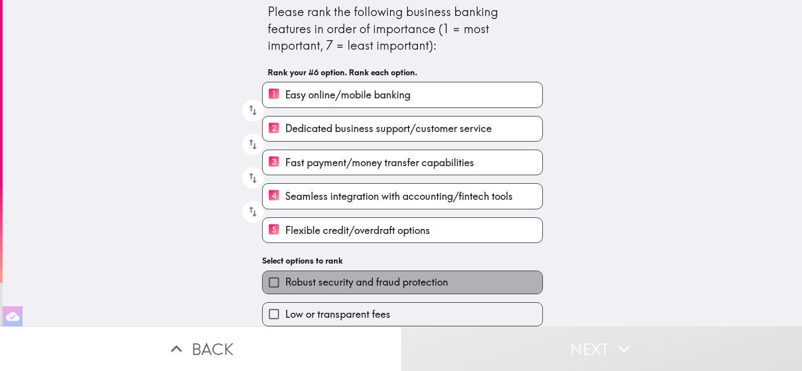
click at [441, 282] on span "Robust security and fraud protection" at bounding box center [366, 282] width 163 height 14
click at [285, 282] on input "Robust security and fraud protection" at bounding box center [274, 282] width 23 height 23
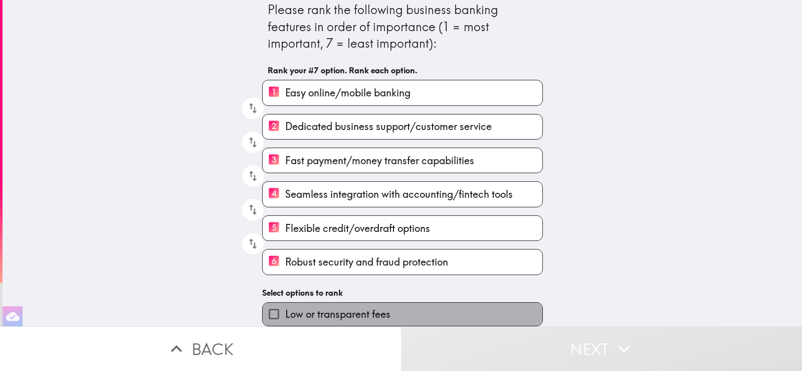
click at [442, 309] on label "Low or transparent fees" at bounding box center [403, 313] width 280 height 23
click at [285, 309] on input "Low or transparent fees" at bounding box center [274, 313] width 23 height 23
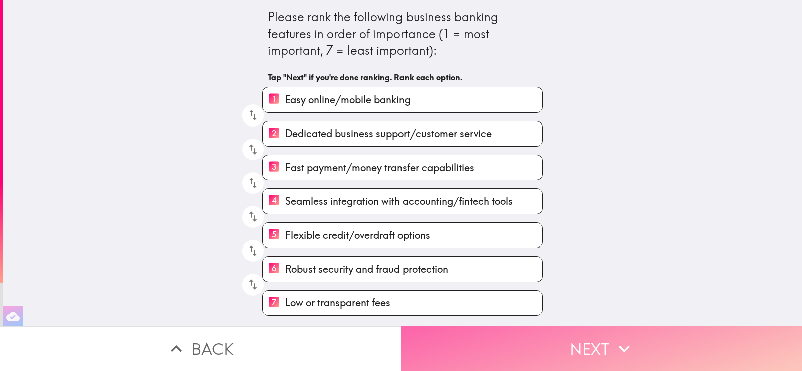
click at [514, 348] on button "Next" at bounding box center [601, 348] width 401 height 45
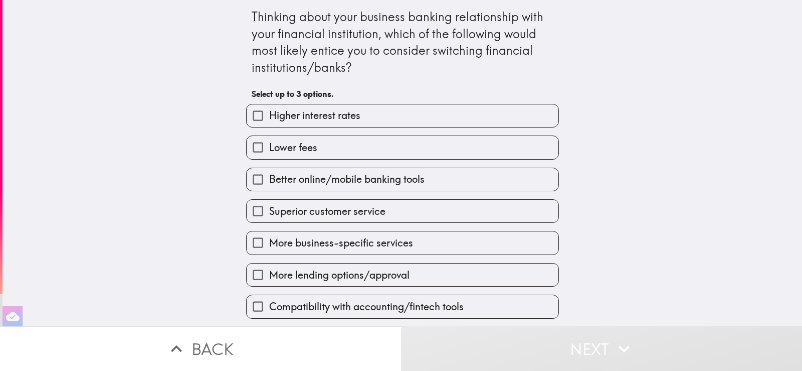
click at [427, 212] on label "Superior customer service" at bounding box center [403, 211] width 312 height 23
click at [269, 212] on input "Superior customer service" at bounding box center [258, 211] width 23 height 23
checkbox input "true"
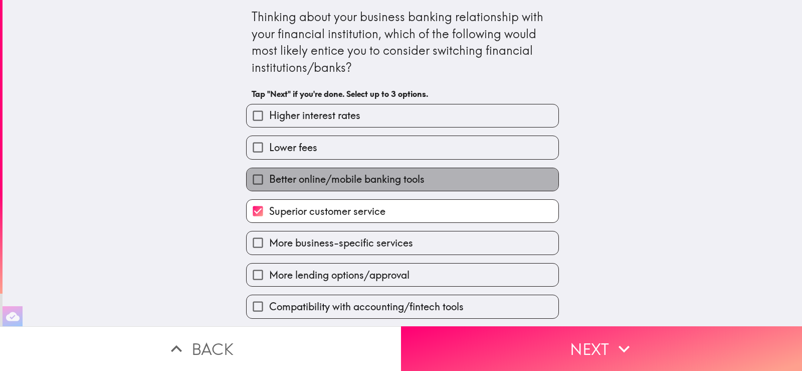
click at [422, 181] on label "Better online/mobile banking tools" at bounding box center [403, 179] width 312 height 23
click at [269, 181] on input "Better online/mobile banking tools" at bounding box center [258, 179] width 23 height 23
checkbox input "true"
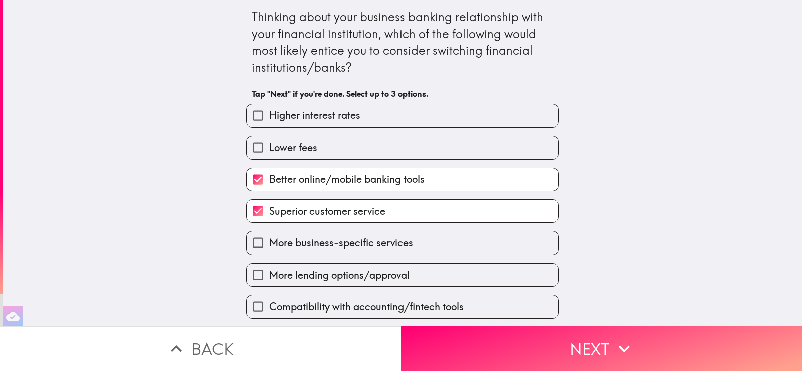
scroll to position [32, 0]
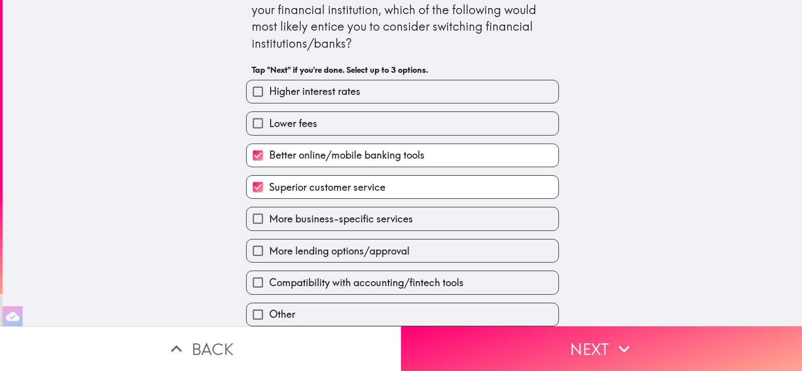
click at [462, 272] on label "Compatibility with accounting/fintech tools" at bounding box center [403, 282] width 312 height 23
click at [269, 272] on input "Compatibility with accounting/fintech tools" at bounding box center [258, 282] width 23 height 23
checkbox input "true"
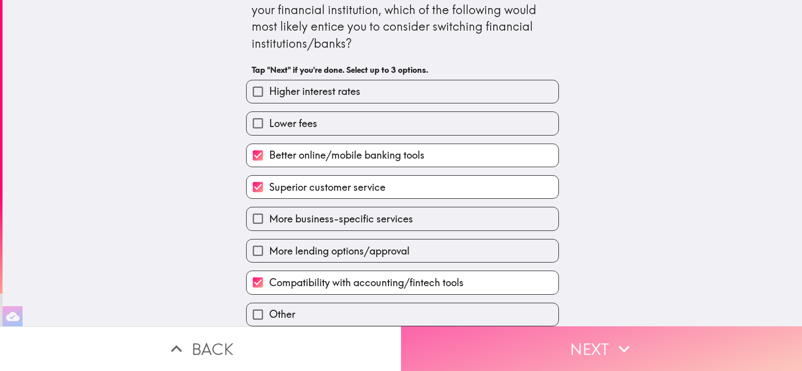
click at [467, 335] on button "Next" at bounding box center [601, 348] width 401 height 45
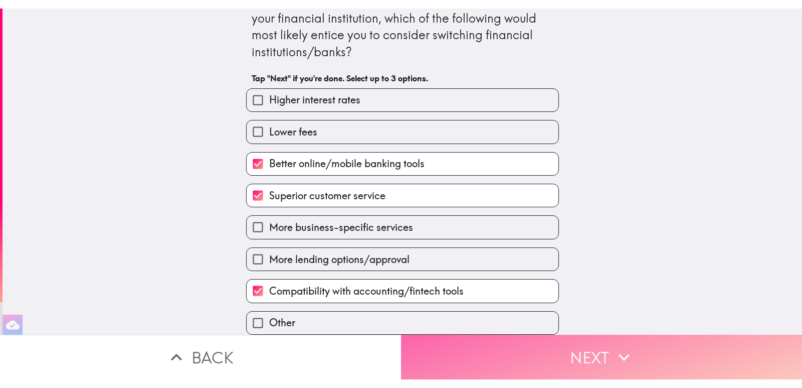
scroll to position [0, 0]
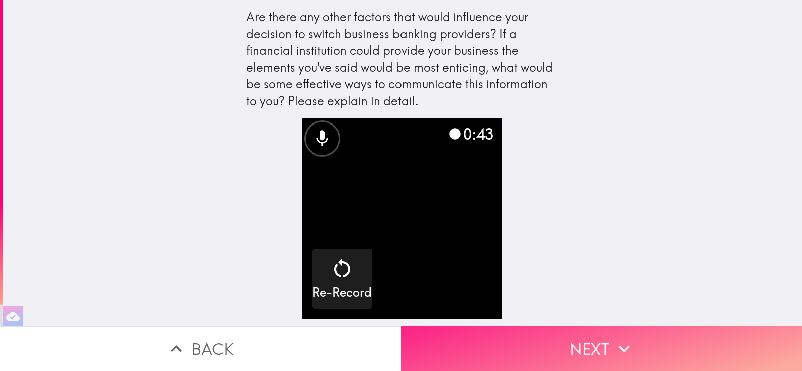
click at [552, 344] on button "Next" at bounding box center [601, 348] width 401 height 45
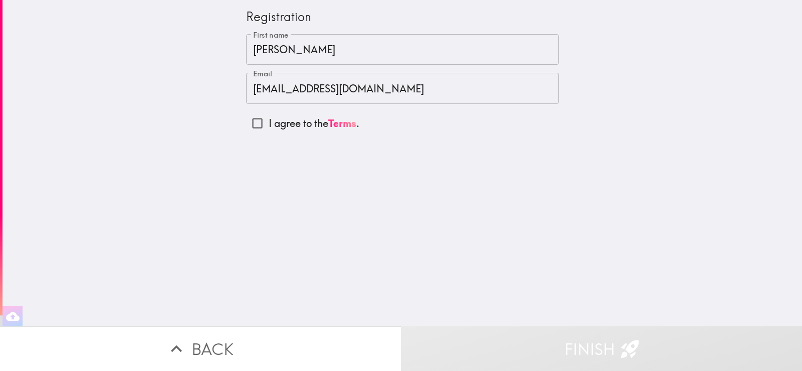
click at [246, 124] on input "I agree to the Terms ." at bounding box center [257, 123] width 23 height 23
checkbox input "true"
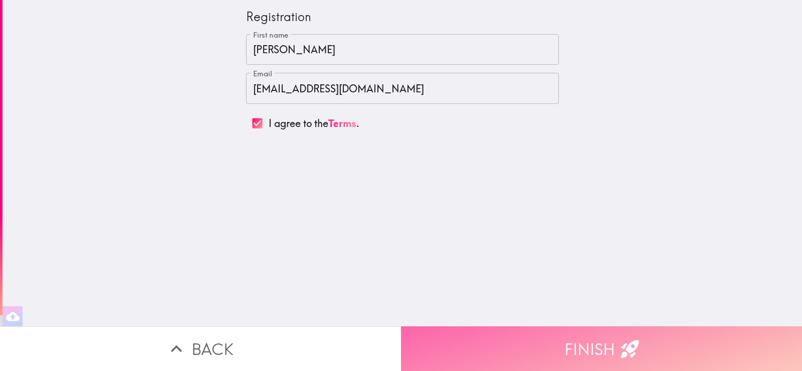
click at [515, 338] on button "Finish" at bounding box center [601, 348] width 401 height 45
